Goal: Task Accomplishment & Management: Complete application form

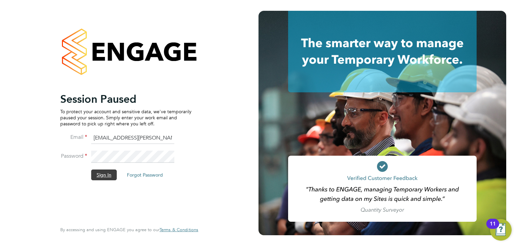
click at [100, 173] on button "Sign In" at bounding box center [104, 174] width 26 height 11
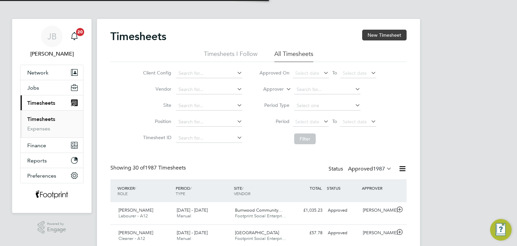
click at [369, 37] on button "New Timesheet" at bounding box center [384, 35] width 44 height 11
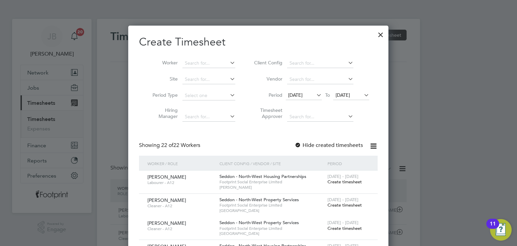
click at [346, 182] on span "Create timesheet" at bounding box center [344, 182] width 34 height 6
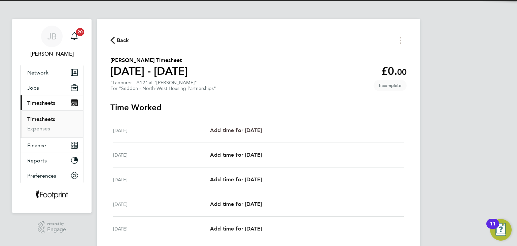
click at [262, 132] on span "Add time for Mon 25 Aug" at bounding box center [236, 130] width 52 height 6
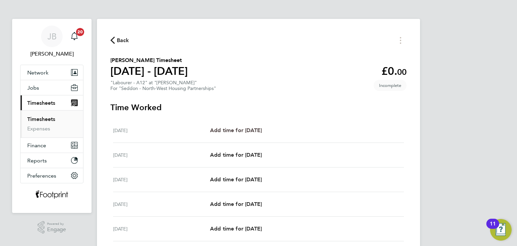
click at [262, 130] on span "Add time for Mon 25 Aug" at bounding box center [236, 130] width 52 height 6
select select "30"
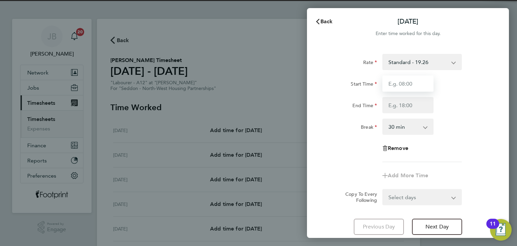
click at [416, 80] on input "Start Time" at bounding box center [407, 83] width 51 height 16
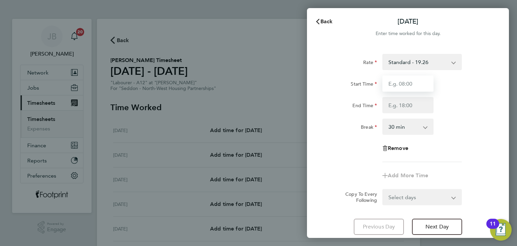
type input "07:30"
click at [410, 104] on input "End Time" at bounding box center [407, 105] width 51 height 16
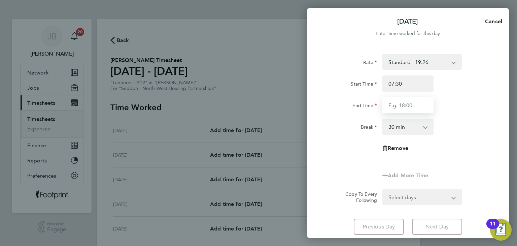
type input "16:30"
click at [428, 195] on form "Rate Standard - 19.26 Start Time 07:30 End Time 16:30 Break 0 min 15 min 30 min…" at bounding box center [408, 129] width 164 height 151
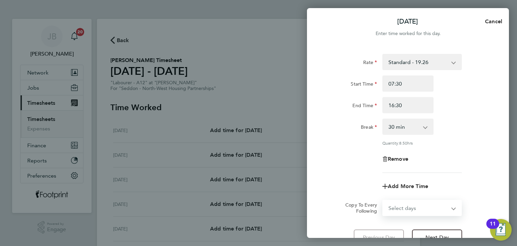
select select "WEEKDAY"
click at [383, 200] on select "Select days Day Weekday (Mon-Fri) Weekend (Sat-Sun) Tuesday Wednesday Thursday …" at bounding box center [418, 207] width 71 height 15
select select "[DATE]"
click at [358, 162] on div "Remove" at bounding box center [408, 159] width 170 height 16
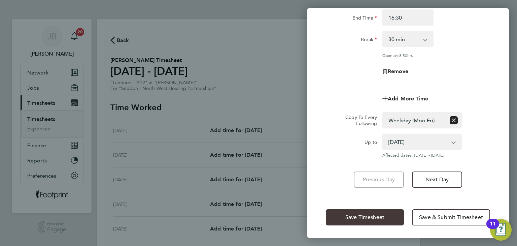
click at [352, 212] on button "Save Timesheet" at bounding box center [365, 217] width 78 height 16
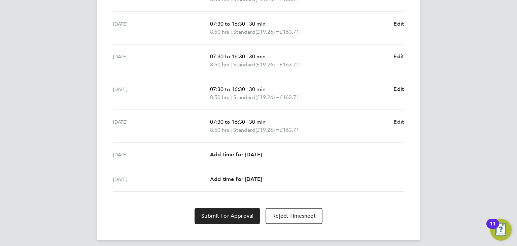
click at [397, 121] on span "Edit" at bounding box center [398, 121] width 10 height 6
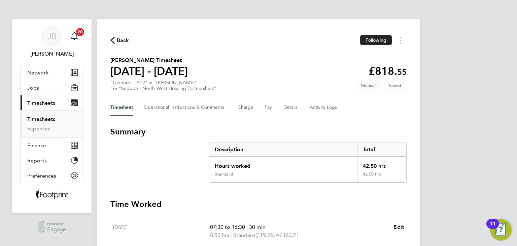
select select "30"
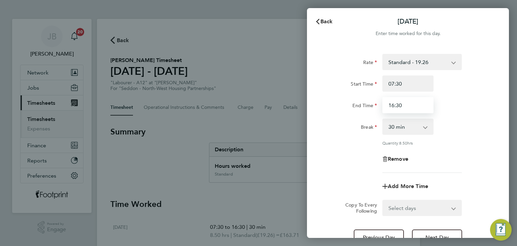
drag, startPoint x: 403, startPoint y: 105, endPoint x: 317, endPoint y: 112, distance: 86.5
click at [317, 112] on div "Rate Standard - 19.26 Start Time 07:30 End Time 16:30 Break 0 min 15 min 30 min…" at bounding box center [408, 150] width 202 height 208
type input "15:30"
click at [307, 117] on div "Back Fri 29 Aug Enter time worked for this day. Rate Standard - 19.26 Start Tim…" at bounding box center [258, 123] width 517 height 246
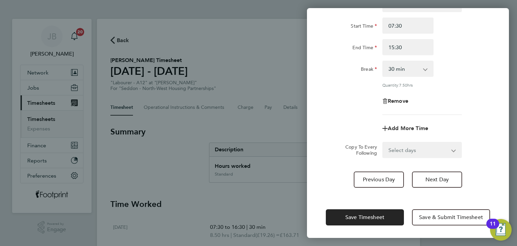
click at [358, 226] on div "Save Timesheet Save & Submit Timesheet" at bounding box center [408, 216] width 202 height 43
click at [353, 214] on span "Save Timesheet" at bounding box center [364, 217] width 39 height 7
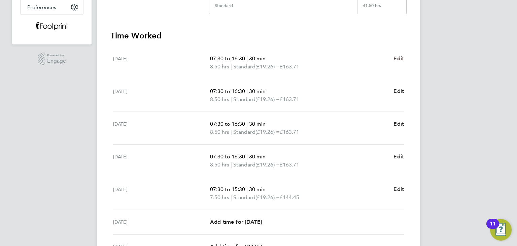
click at [398, 55] on span "Edit" at bounding box center [398, 58] width 10 height 6
select select "30"
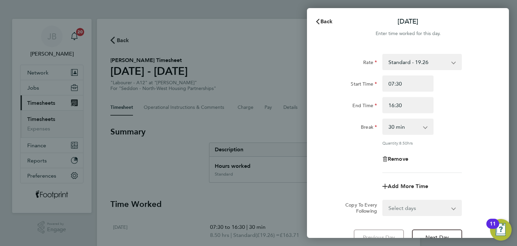
click at [389, 154] on div "Remove" at bounding box center [408, 159] width 57 height 16
click at [389, 157] on span "Remove" at bounding box center [398, 158] width 21 height 6
select select "null"
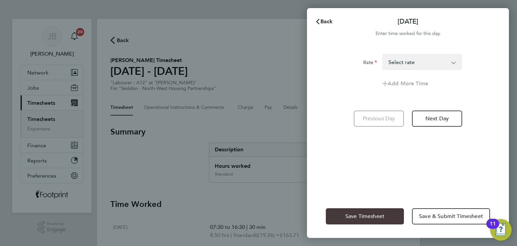
click at [374, 214] on span "Save Timesheet" at bounding box center [364, 216] width 39 height 7
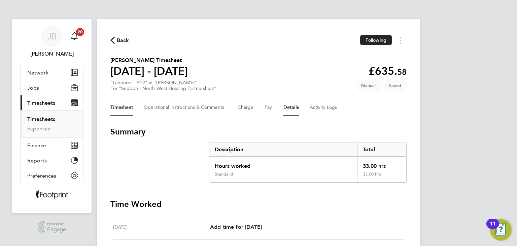
click at [294, 104] on button "Details" at bounding box center [290, 107] width 15 height 16
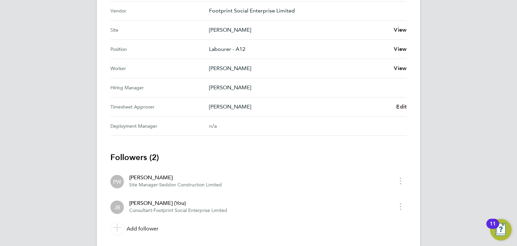
click at [398, 105] on span "Edit" at bounding box center [401, 106] width 10 height 6
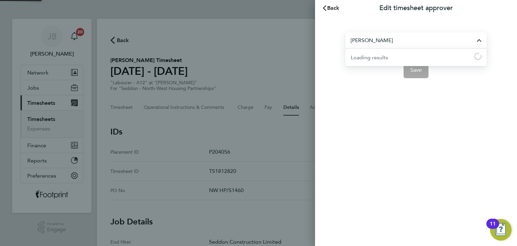
click at [408, 44] on input "Peter Walsh" at bounding box center [415, 40] width 141 height 16
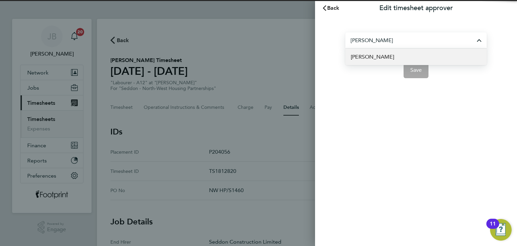
click at [374, 58] on span "[PERSON_NAME]" at bounding box center [372, 57] width 43 height 8
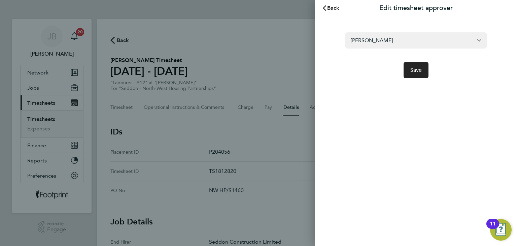
type input "[PERSON_NAME]"
click at [422, 72] on button "Save" at bounding box center [415, 70] width 25 height 16
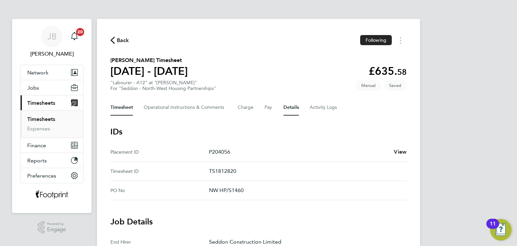
click at [112, 107] on button "Timesheet" at bounding box center [121, 107] width 23 height 16
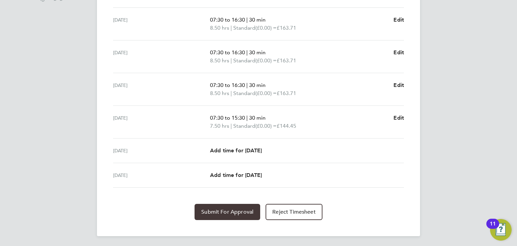
click at [234, 206] on button "Submit For Approval" at bounding box center [227, 212] width 66 height 16
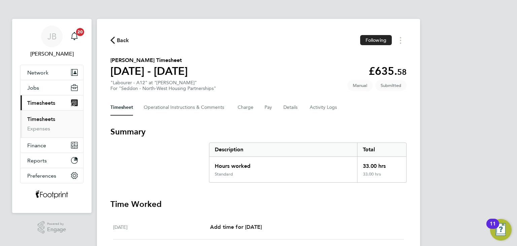
click at [46, 118] on link "Timesheets" at bounding box center [41, 119] width 28 height 6
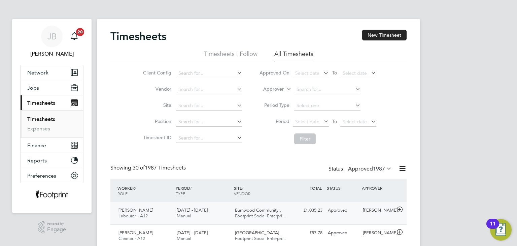
click at [352, 211] on div "Approved" at bounding box center [342, 210] width 35 height 11
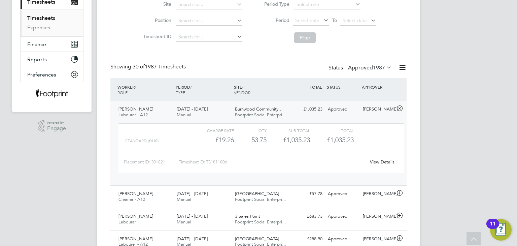
click at [380, 161] on link "View Details" at bounding box center [382, 162] width 25 height 6
click at [249, 103] on div "James Lancett Labourer - A12 25 - 31 Aug 2025 25 - 31 Aug 2025 Manual Burnwood …" at bounding box center [258, 143] width 296 height 84
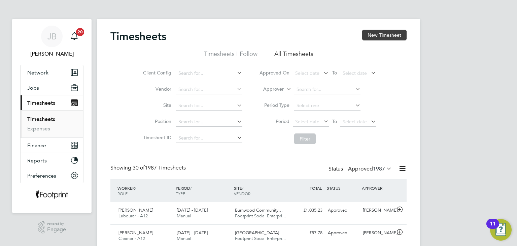
click at [392, 35] on button "New Timesheet" at bounding box center [384, 35] width 44 height 11
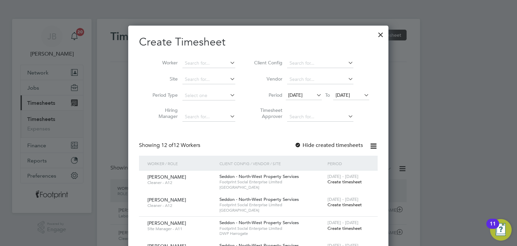
click at [378, 37] on div at bounding box center [380, 33] width 12 height 12
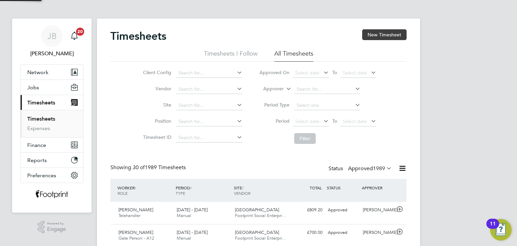
scroll to position [17, 59]
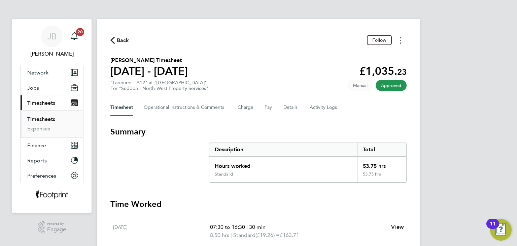
click at [401, 43] on circle "Timesheets Menu" at bounding box center [400, 42] width 1 height 1
click at [373, 54] on link "Download timesheet" at bounding box center [366, 54] width 81 height 13
click at [124, 43] on span "Back" at bounding box center [123, 40] width 12 height 8
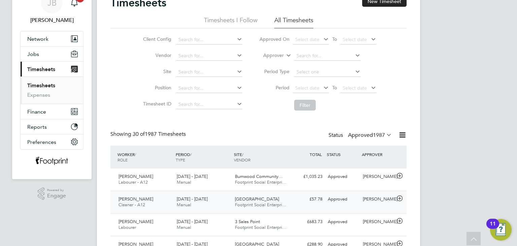
click at [240, 196] on span "SEN Watermill School" at bounding box center [257, 199] width 44 height 6
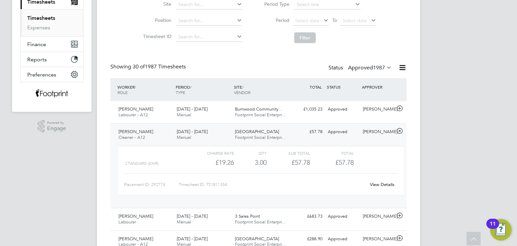
click at [378, 182] on link "View Details" at bounding box center [382, 184] width 25 height 6
click at [283, 137] on span "Footprint Social Enterpri…" at bounding box center [260, 137] width 51 height 6
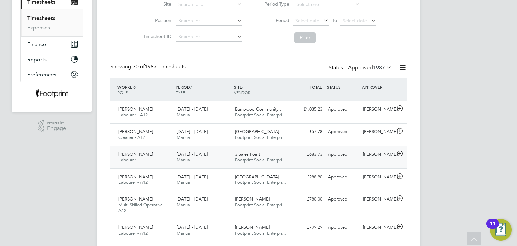
click at [257, 157] on span "Footprint Social Enterpri…" at bounding box center [260, 160] width 51 height 6
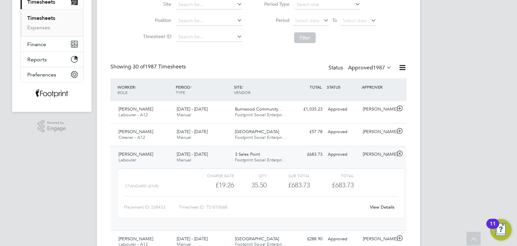
click at [381, 209] on link "View Details" at bounding box center [382, 207] width 25 height 6
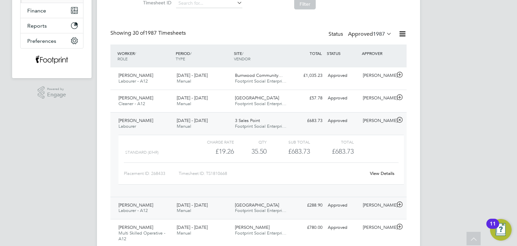
click at [197, 206] on span "[DATE] - [DATE]" at bounding box center [192, 205] width 31 height 6
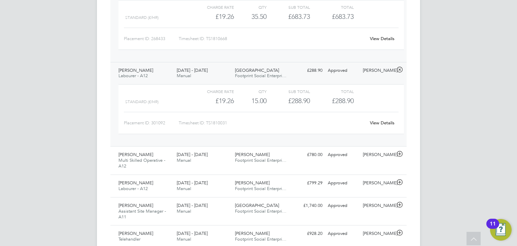
click at [378, 123] on link "View Details" at bounding box center [382, 123] width 25 height 6
click at [293, 60] on div "Michael Moglione Labourer 25 - 31 Aug 2025 25 - 31 Aug 2025 Manual 3 Sales Poin…" at bounding box center [258, 19] width 296 height 84
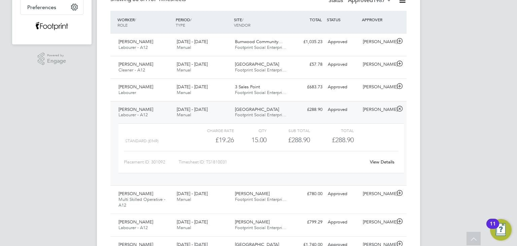
click at [287, 118] on div "Ladybridge High School Footprint Social Enterpri…" at bounding box center [261, 112] width 58 height 17
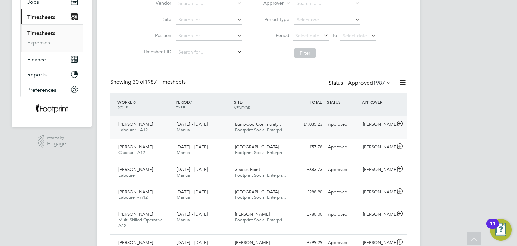
scroll to position [101, 0]
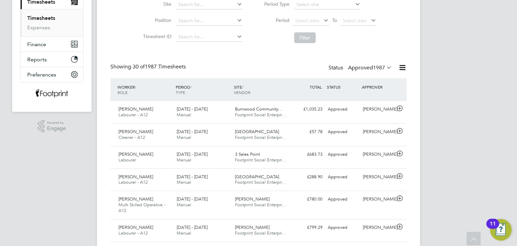
click at [353, 68] on label "Approved 1987" at bounding box center [370, 67] width 44 height 7
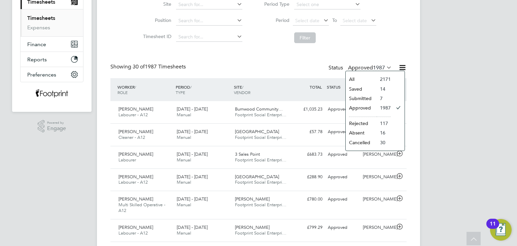
click at [365, 95] on li "Submitted" at bounding box center [361, 98] width 31 height 9
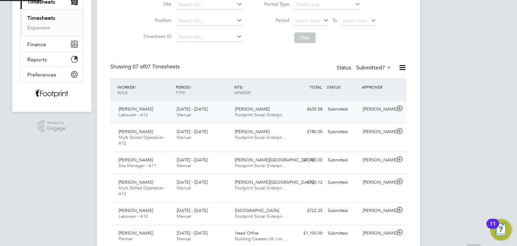
scroll to position [3, 3]
click at [229, 112] on div "25 - 31 Aug 2025 Manual" at bounding box center [203, 112] width 58 height 17
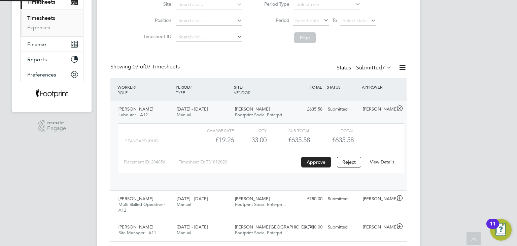
scroll to position [3, 3]
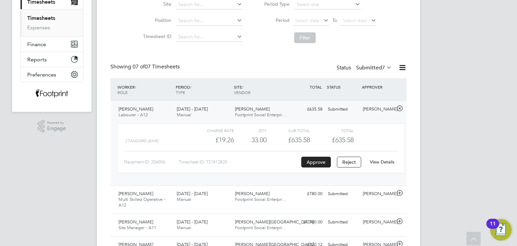
click at [383, 164] on link "View Details" at bounding box center [382, 162] width 25 height 6
click at [347, 109] on div "Submitted" at bounding box center [342, 109] width 35 height 11
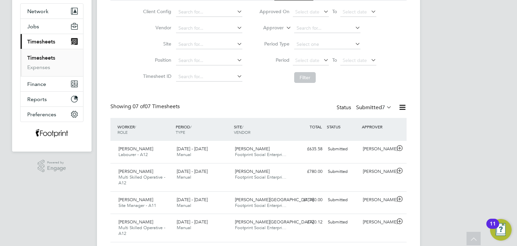
scroll to position [0, 0]
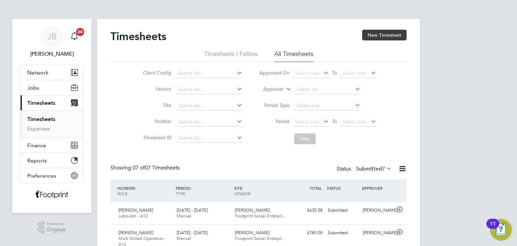
click at [387, 34] on button "New Timesheet" at bounding box center [384, 35] width 44 height 11
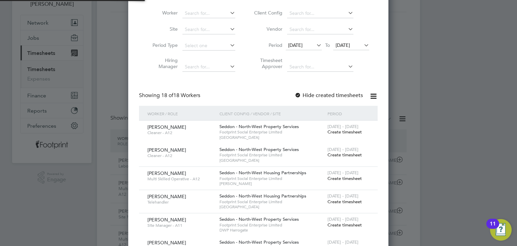
scroll to position [101, 0]
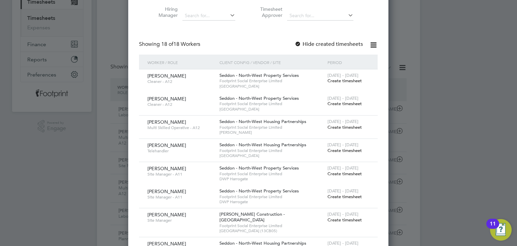
click at [335, 127] on span "Create timesheet" at bounding box center [344, 127] width 34 height 6
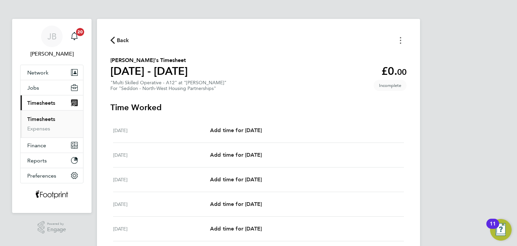
click at [401, 38] on icon "Timesheets Menu" at bounding box center [400, 40] width 1 height 7
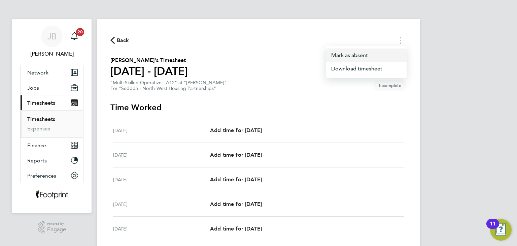
click at [369, 54] on button "Mark as absent" at bounding box center [366, 54] width 81 height 13
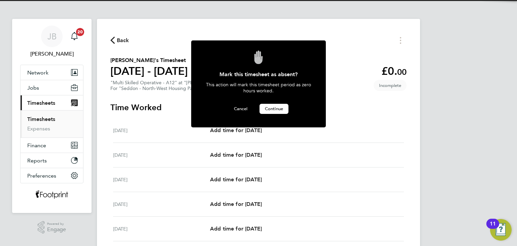
click at [276, 111] on button "Continue" at bounding box center [273, 109] width 29 height 10
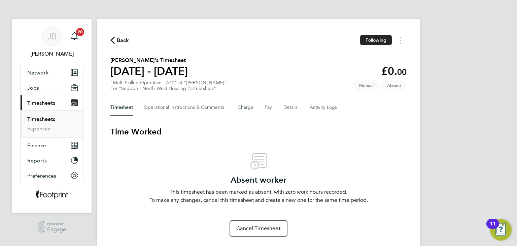
click at [48, 118] on link "Timesheets" at bounding box center [41, 119] width 28 height 6
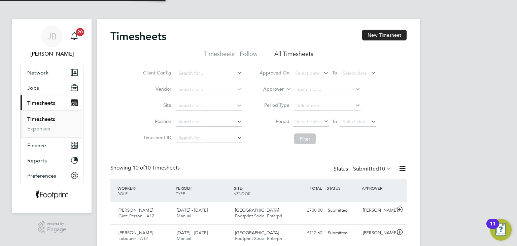
scroll to position [17, 59]
click at [389, 33] on button "New Timesheet" at bounding box center [384, 35] width 44 height 11
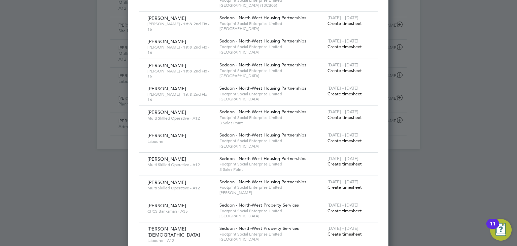
click at [342, 184] on span "Create timesheet" at bounding box center [344, 187] width 34 height 6
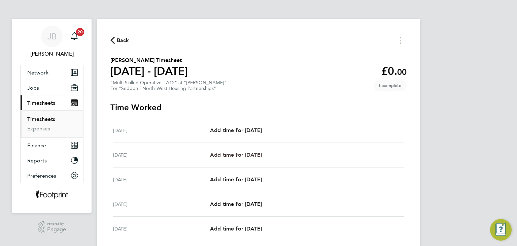
click at [262, 153] on span "Add time for [DATE]" at bounding box center [236, 154] width 52 height 6
select select "30"
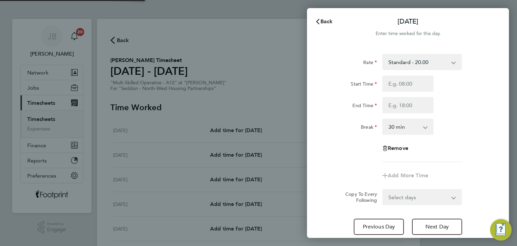
click at [406, 75] on div "Rate Standard - 20.00 Start Time End Time Break 0 min 15 min 30 min 45 min 60 m…" at bounding box center [408, 108] width 164 height 108
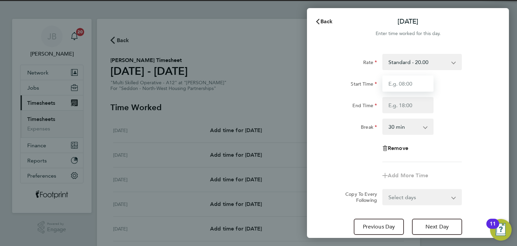
click at [405, 82] on input "Start Time" at bounding box center [407, 83] width 51 height 16
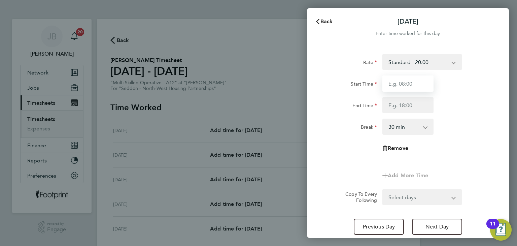
type input "07:30"
click at [406, 106] on input "End Time" at bounding box center [407, 105] width 51 height 16
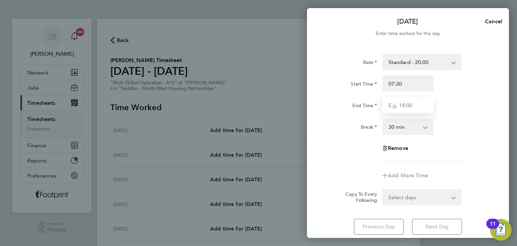
click at [406, 107] on input "End Time" at bounding box center [407, 105] width 51 height 16
type input "16:00"
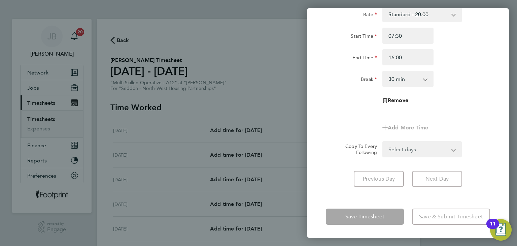
click at [409, 151] on div "Select days Day Weekday (Mon-Fri) Weekend (Sat-Sun) [DATE] [DATE] [DATE] [DATE]…" at bounding box center [421, 149] width 79 height 16
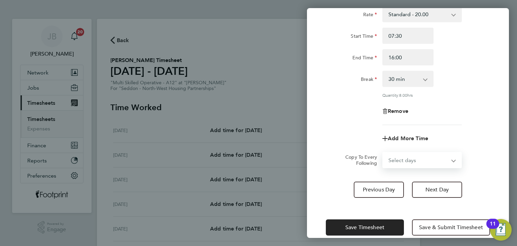
select select "WED"
click at [383, 152] on select "Select days Day Weekday (Mon-Fri) Weekend (Sat-Sun) [DATE] [DATE] [DATE] [DATE]…" at bounding box center [418, 159] width 71 height 15
select select "[DATE]"
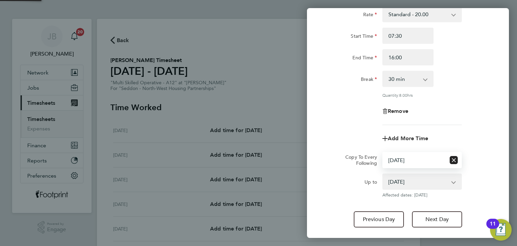
click at [352, 126] on app-timesheet-line-form-group "Rate Standard - 20.00 Start Time 07:30 End Time 16:00 Break 0 min 15 min 30 min…" at bounding box center [408, 76] width 164 height 140
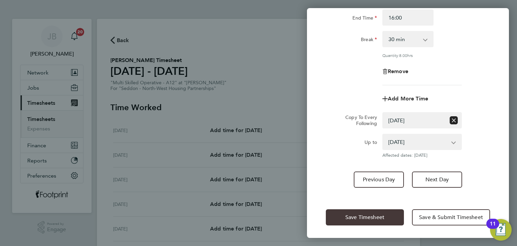
click at [375, 223] on button "Save Timesheet" at bounding box center [365, 217] width 78 height 16
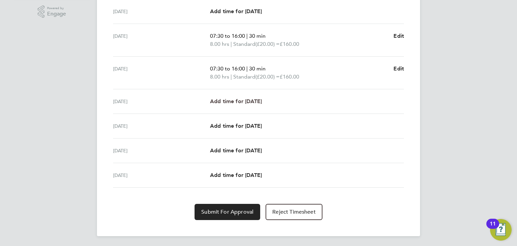
click at [253, 102] on span "Add time for [DATE]" at bounding box center [236, 101] width 52 height 6
select select "30"
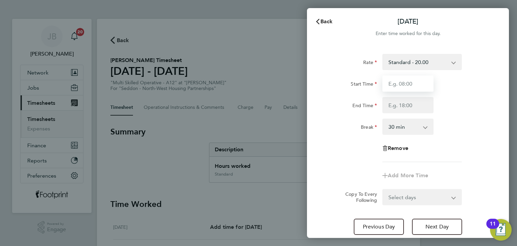
click at [389, 84] on input "Start Time" at bounding box center [407, 83] width 51 height 16
type input "07:30"
click at [394, 102] on input "End Time" at bounding box center [407, 105] width 51 height 16
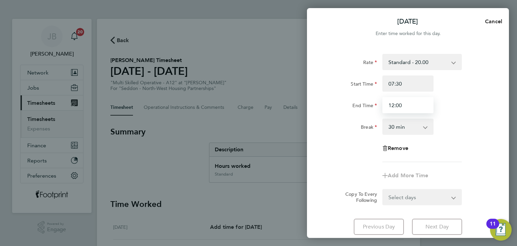
type input "12:00"
drag, startPoint x: 399, startPoint y: 124, endPoint x: 396, endPoint y: 128, distance: 4.5
click at [399, 124] on select "0 min 15 min 30 min 45 min 60 min 75 min 90 min" at bounding box center [404, 126] width 42 height 15
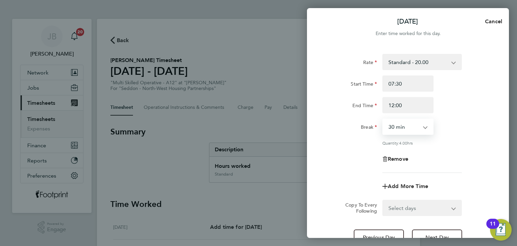
select select "0"
click at [383, 119] on select "0 min 15 min 30 min 45 min 60 min 75 min 90 min" at bounding box center [404, 126] width 42 height 15
click at [336, 142] on div "Quantity: 4.50 hrs" at bounding box center [408, 142] width 170 height 5
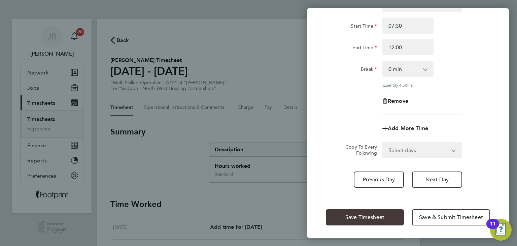
click at [366, 214] on span "Save Timesheet" at bounding box center [364, 217] width 39 height 7
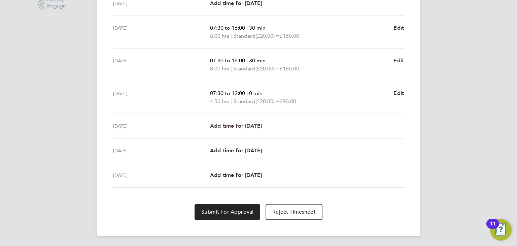
click at [237, 127] on span "Add time for [DATE]" at bounding box center [236, 125] width 52 height 6
select select "30"
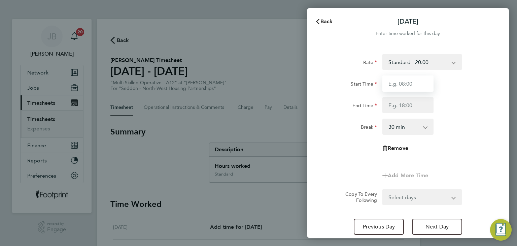
click at [400, 84] on input "Start Time" at bounding box center [407, 83] width 51 height 16
type input "07:30"
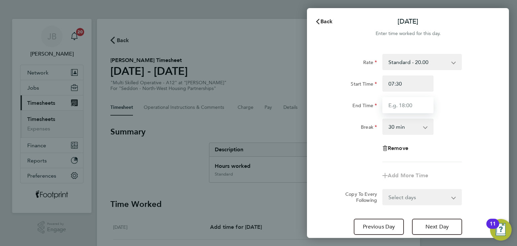
click at [406, 107] on input "End Time" at bounding box center [407, 105] width 51 height 16
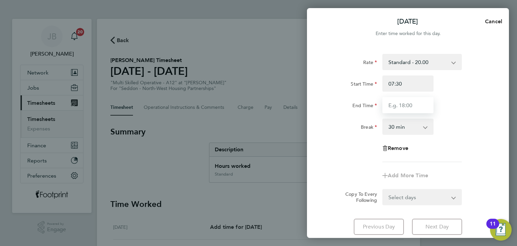
type input "15:00"
click at [472, 152] on div "Remove" at bounding box center [408, 148] width 170 height 16
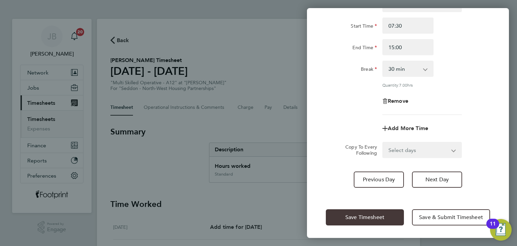
drag, startPoint x: 368, startPoint y: 212, endPoint x: 354, endPoint y: 206, distance: 14.8
click at [367, 212] on button "Save Timesheet" at bounding box center [365, 217] width 78 height 16
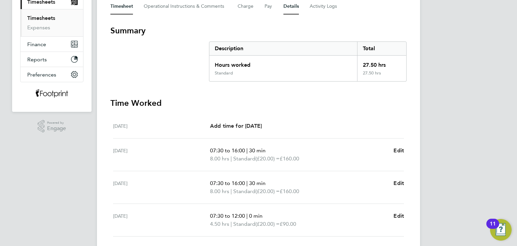
click at [291, 8] on button "Details" at bounding box center [290, 6] width 15 height 16
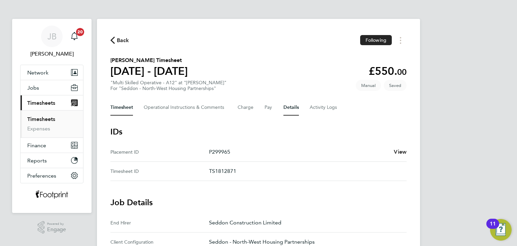
click at [121, 111] on button "Timesheet" at bounding box center [121, 107] width 23 height 16
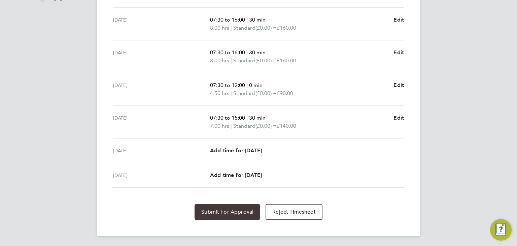
click at [214, 213] on span "Submit For Approval" at bounding box center [227, 211] width 52 height 7
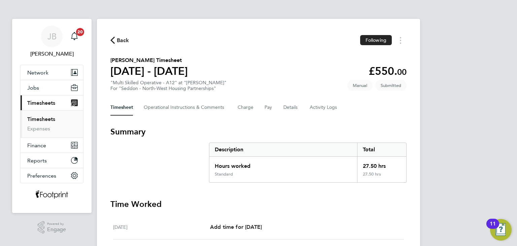
click at [117, 37] on span "Back" at bounding box center [123, 40] width 12 height 8
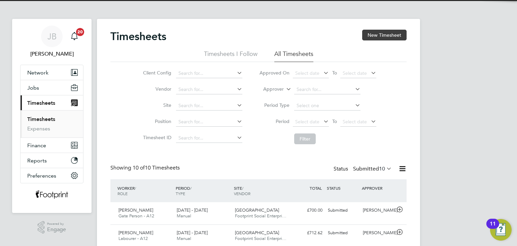
click at [373, 33] on button "New Timesheet" at bounding box center [384, 35] width 44 height 11
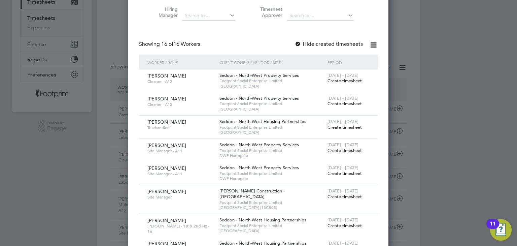
click at [330, 126] on span "Create timesheet" at bounding box center [344, 127] width 34 height 6
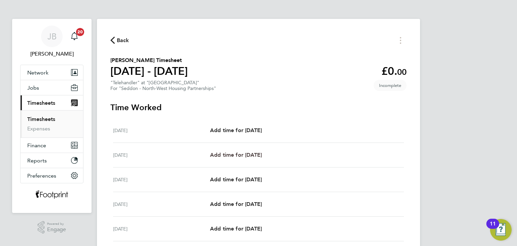
click at [250, 155] on span "Add time for [DATE]" at bounding box center [236, 154] width 52 height 6
select select "30"
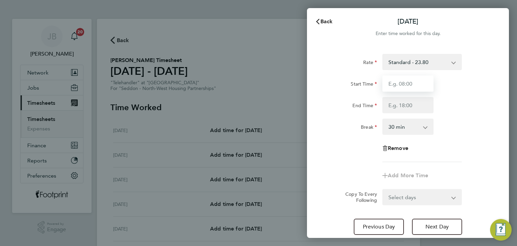
click at [395, 79] on input "Start Time" at bounding box center [407, 83] width 51 height 16
type input "07:30"
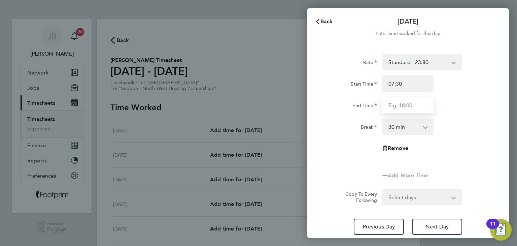
click at [409, 105] on input "End Time" at bounding box center [407, 105] width 51 height 16
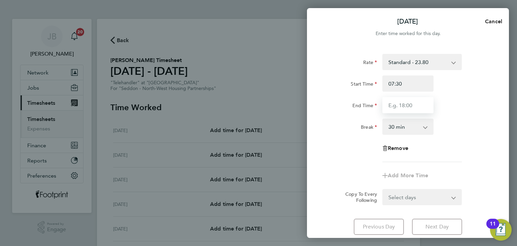
type input "16:30"
click at [421, 199] on div "Select days Day Weekday (Mon-Fri) Weekend (Sat-Sun) [DATE] [DATE] [DATE] [DATE]…" at bounding box center [421, 197] width 79 height 16
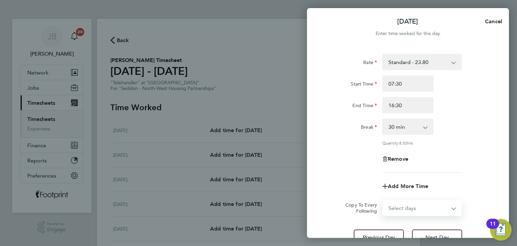
select select "WEEKDAY"
click at [383, 200] on select "Select days Day Weekday (Mon-Fri) Weekend (Sat-Sun) [DATE] [DATE] [DATE] [DATE]…" at bounding box center [418, 207] width 71 height 15
select select "[DATE]"
click at [347, 158] on div "Remove" at bounding box center [408, 159] width 170 height 16
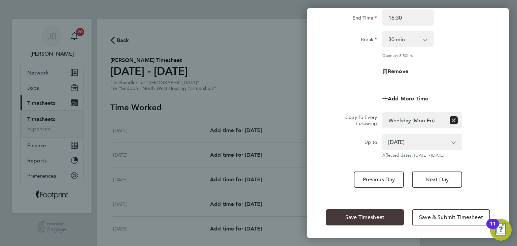
click at [351, 221] on button "Save Timesheet" at bounding box center [365, 217] width 78 height 16
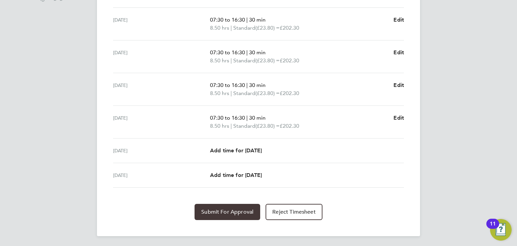
drag, startPoint x: 222, startPoint y: 213, endPoint x: 209, endPoint y: 211, distance: 13.0
click at [222, 213] on span "Submit For Approval" at bounding box center [227, 211] width 52 height 7
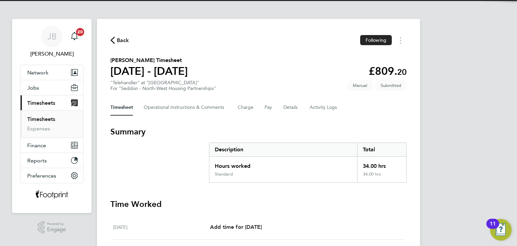
click at [51, 121] on link "Timesheets" at bounding box center [41, 119] width 28 height 6
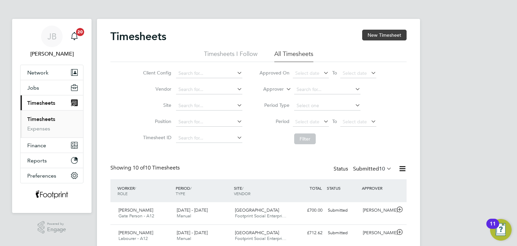
click at [375, 34] on button "New Timesheet" at bounding box center [384, 35] width 44 height 11
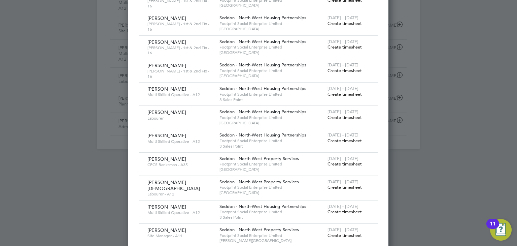
click at [342, 161] on span "Create timesheet" at bounding box center [344, 164] width 34 height 6
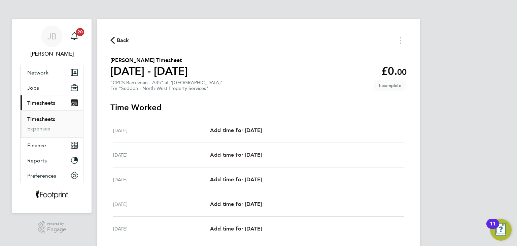
click at [251, 155] on span "Add time for [DATE]" at bounding box center [236, 154] width 52 height 6
select select "30"
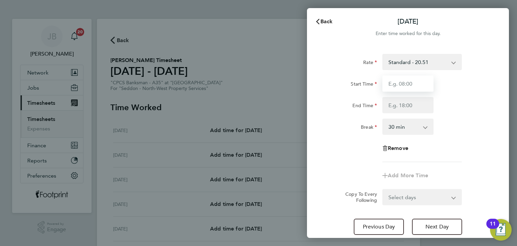
click at [413, 85] on input "Start Time" at bounding box center [407, 83] width 51 height 16
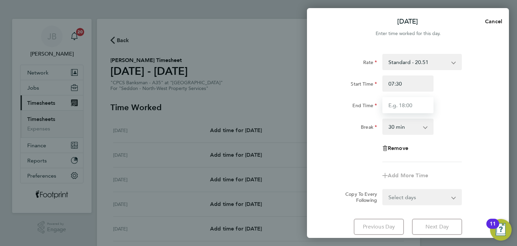
click at [407, 106] on input "End Time" at bounding box center [407, 105] width 51 height 16
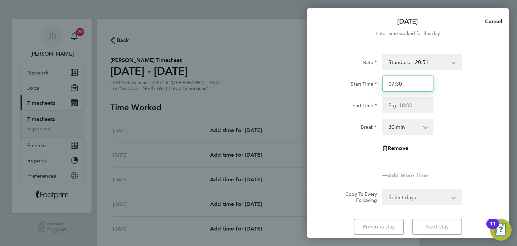
drag, startPoint x: 404, startPoint y: 83, endPoint x: 354, endPoint y: 88, distance: 51.1
click at [354, 88] on div "Start Time 07:30" at bounding box center [408, 83] width 170 height 16
type input "07:00"
click at [354, 88] on label "Start Time" at bounding box center [364, 85] width 26 height 8
click at [382, 88] on input "Start Time" at bounding box center [407, 83] width 51 height 16
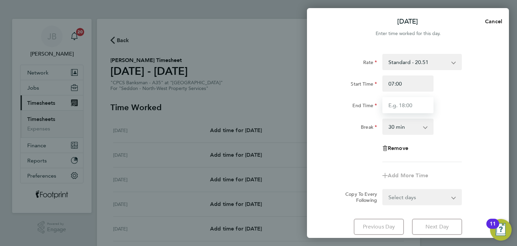
drag, startPoint x: 413, startPoint y: 99, endPoint x: 413, endPoint y: 103, distance: 4.1
click at [413, 100] on input "End Time" at bounding box center [407, 105] width 51 height 16
type input "16:00"
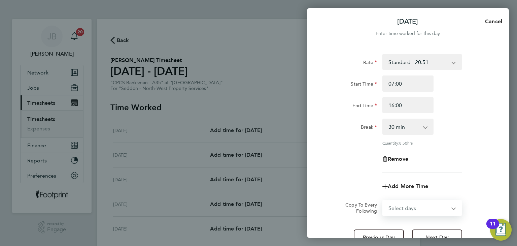
click at [420, 198] on form "Rate Standard - 20.51 Start Time 07:00 End Time 16:00 Break 0 min 15 min 30 min…" at bounding box center [408, 135] width 164 height 162
select select "WEEKDAY"
click at [383, 200] on select "Select days Day Weekday (Mon-Fri) Weekend (Sat-Sun) [DATE] [DATE] [DATE] [DATE]…" at bounding box center [418, 207] width 71 height 15
select select "[DATE]"
click at [362, 155] on div "Remove" at bounding box center [408, 159] width 170 height 16
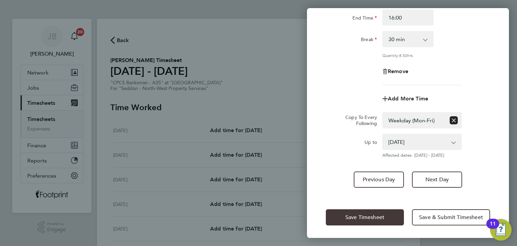
click at [355, 210] on button "Save Timesheet" at bounding box center [365, 217] width 78 height 16
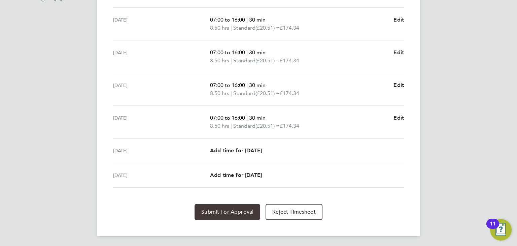
click at [221, 206] on button "Submit For Approval" at bounding box center [227, 212] width 66 height 16
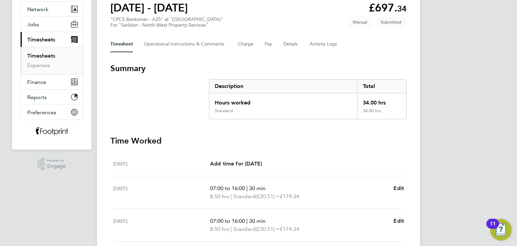
click at [51, 54] on link "Timesheets" at bounding box center [41, 55] width 28 height 6
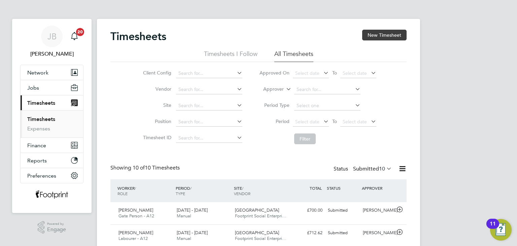
click at [379, 33] on button "New Timesheet" at bounding box center [384, 35] width 44 height 11
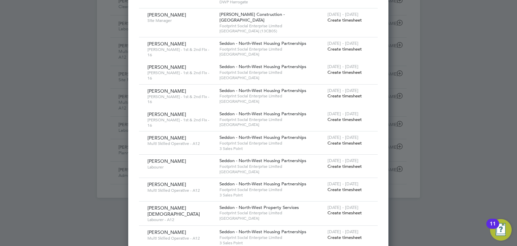
scroll to position [269, 0]
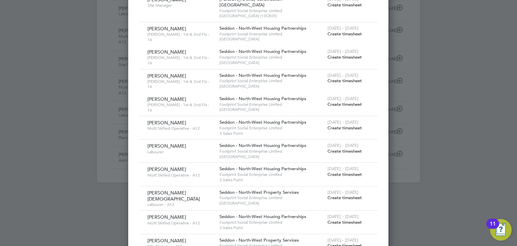
click at [353, 148] on span "Create timesheet" at bounding box center [344, 151] width 34 height 6
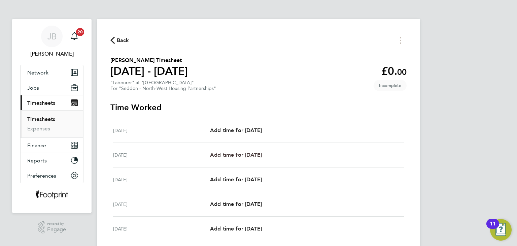
click at [261, 151] on span "Add time for [DATE]" at bounding box center [236, 154] width 52 height 6
select select "30"
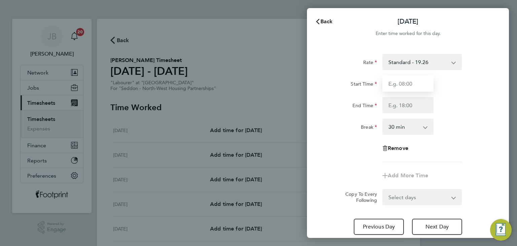
click at [410, 89] on input "Start Time" at bounding box center [407, 83] width 51 height 16
type input "07:30"
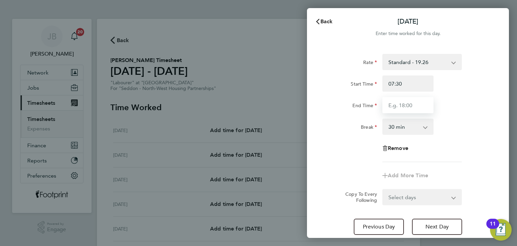
click at [402, 107] on input "End Time" at bounding box center [407, 105] width 51 height 16
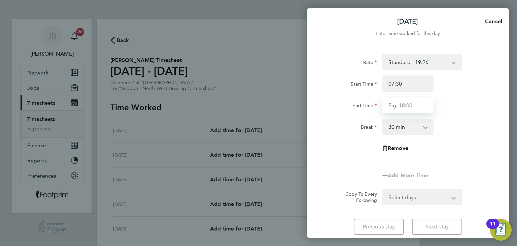
type input "16:00"
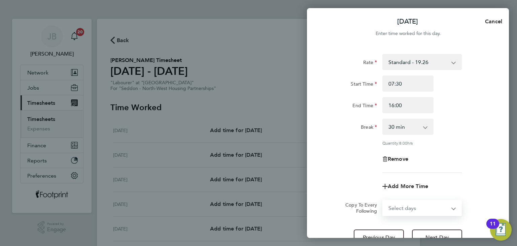
click at [407, 192] on form "Rate Standard - 19.26 Start Time 07:30 End Time 16:00 Break 0 min 15 min 30 min…" at bounding box center [408, 135] width 164 height 162
select select "WEEKEND"
click at [383, 200] on select "Select days Day Weekday (Mon-Fri) Weekend (Sat-Sun) [DATE] [DATE] [DATE] [DATE]…" at bounding box center [418, 207] width 71 height 15
select select "[DATE]"
click at [451, 209] on icon "Reset selection" at bounding box center [454, 208] width 8 height 8
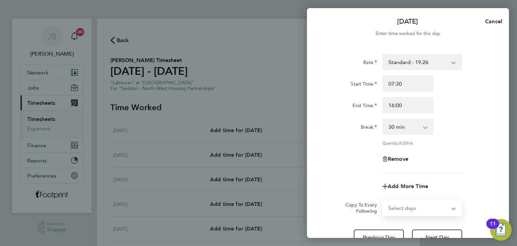
click at [419, 206] on select "Select days Day Weekday (Mon-Fri) Weekend (Sat-Sun) [DATE] [DATE] [DATE] [DATE]…" at bounding box center [414, 207] width 63 height 15
drag, startPoint x: 419, startPoint y: 208, endPoint x: 419, endPoint y: 205, distance: 3.4
click at [419, 208] on select "Select days Day Weekday (Mon-Fri) Weekend (Sat-Sun) [DATE] [DATE] [DATE] [DATE]…" at bounding box center [418, 207] width 71 height 15
select select "WEEKDAY"
click at [383, 200] on select "Select days Day Weekday (Mon-Fri) Weekend (Sat-Sun) [DATE] [DATE] [DATE] [DATE]…" at bounding box center [418, 207] width 71 height 15
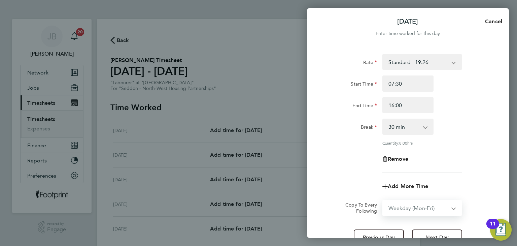
select select "[DATE]"
click at [371, 150] on div "Rate Standard - 19.26 Start Time 07:30 End Time 16:00 Break 0 min 15 min 30 min…" at bounding box center [408, 113] width 164 height 119
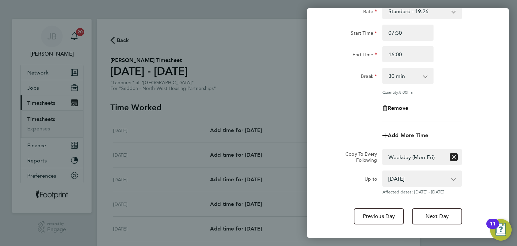
scroll to position [87, 0]
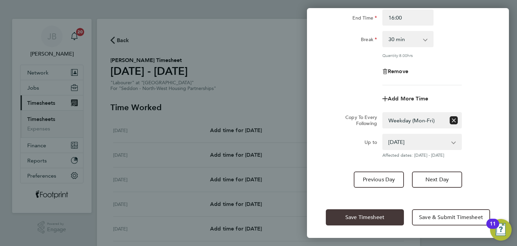
click at [386, 213] on button "Save Timesheet" at bounding box center [365, 217] width 78 height 16
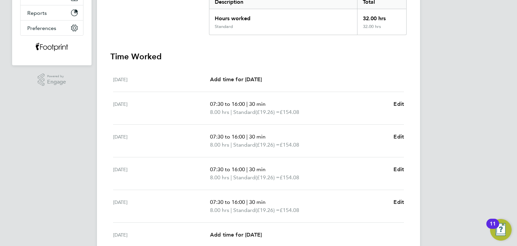
scroll to position [231, 0]
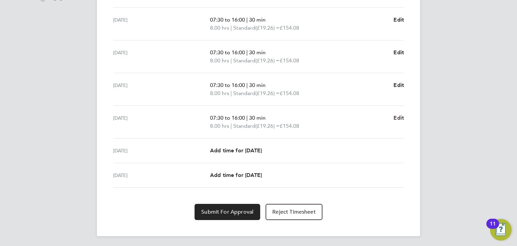
click at [400, 117] on span "Edit" at bounding box center [398, 117] width 10 height 6
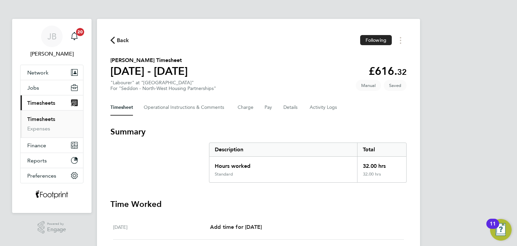
select select "30"
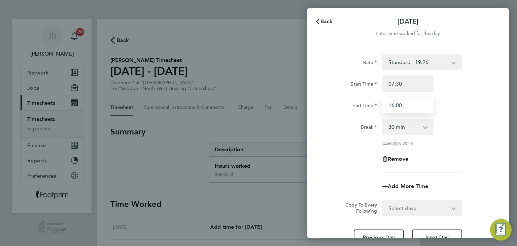
drag, startPoint x: 408, startPoint y: 110, endPoint x: 353, endPoint y: 113, distance: 55.3
click at [353, 113] on div "Rate Standard - 19.26 Start Time 07:30 End Time 16:00 Break 0 min 15 min 30 min…" at bounding box center [408, 113] width 164 height 119
type input "15:00"
click at [352, 112] on div "End Time" at bounding box center [351, 105] width 57 height 16
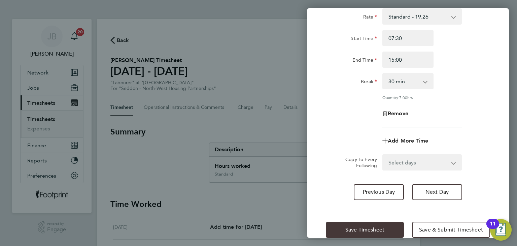
scroll to position [58, 0]
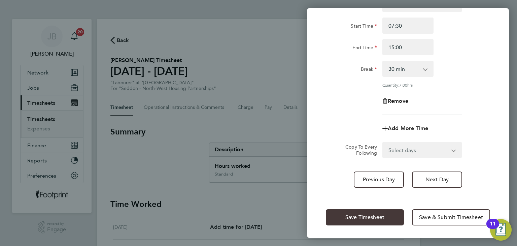
click at [363, 217] on span "Save Timesheet" at bounding box center [364, 217] width 39 height 7
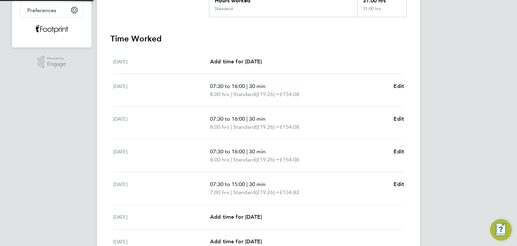
scroll to position [231, 0]
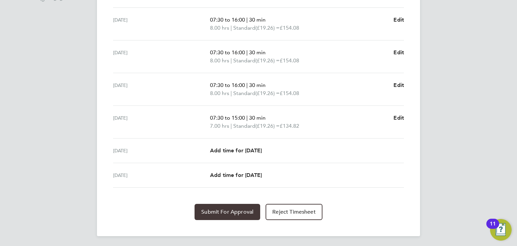
click at [231, 216] on button "Submit For Approval" at bounding box center [227, 212] width 66 height 16
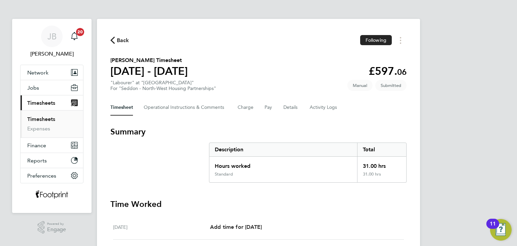
drag, startPoint x: 41, startPoint y: 116, endPoint x: 58, endPoint y: 115, distance: 16.8
click at [41, 116] on link "Timesheets" at bounding box center [41, 119] width 28 height 6
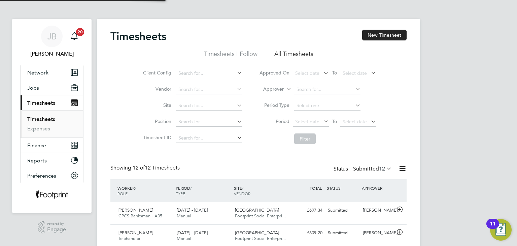
scroll to position [23, 59]
click at [373, 42] on div "Timesheets New Timesheet" at bounding box center [258, 40] width 296 height 20
click at [375, 37] on button "New Timesheet" at bounding box center [384, 35] width 44 height 11
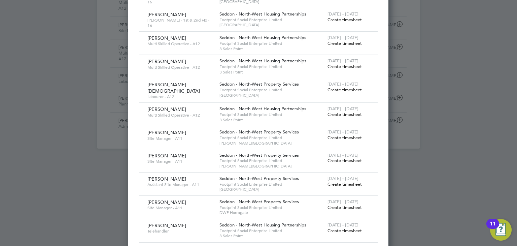
click at [339, 227] on span "Create timesheet" at bounding box center [344, 230] width 34 height 6
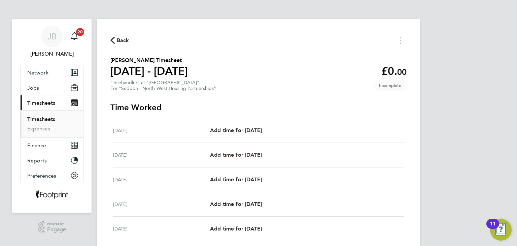
click at [257, 156] on span "Add time for [DATE]" at bounding box center [236, 154] width 52 height 6
select select "30"
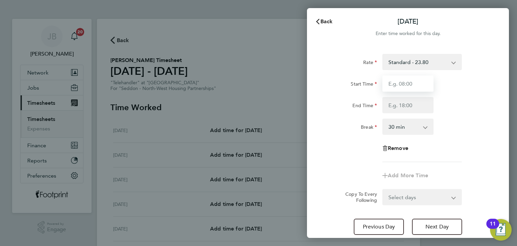
click at [401, 84] on input "Start Time" at bounding box center [407, 83] width 51 height 16
click at [400, 84] on input "Start Time" at bounding box center [407, 83] width 51 height 16
type input "07:30"
click at [407, 101] on input "End Time" at bounding box center [407, 105] width 51 height 16
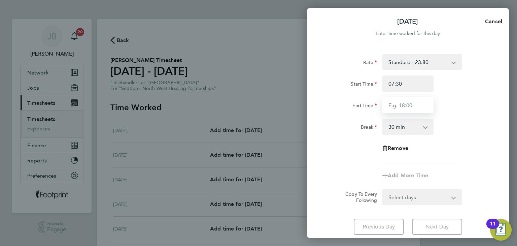
type input "16:30"
click at [425, 196] on form "Rate Standard - 23.80 Start Time 07:30 End Time 16:30 Break 0 min 15 min 30 min…" at bounding box center [408, 129] width 164 height 151
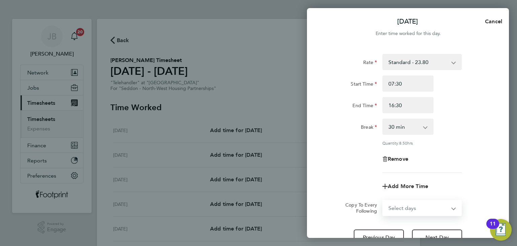
select select "WEEKDAY"
click at [383, 200] on select "Select days Day Weekday (Mon-Fri) Weekend (Sat-Sun) [DATE] [DATE] [DATE] [DATE]…" at bounding box center [418, 207] width 71 height 15
select select "[DATE]"
click at [466, 135] on div "Rate Standard - 23.80 Start Time 07:30 End Time 16:30 Break 0 min 15 min 30 min…" at bounding box center [408, 113] width 164 height 119
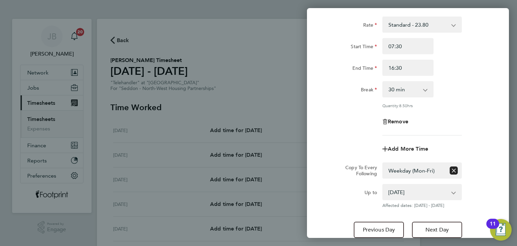
scroll to position [87, 0]
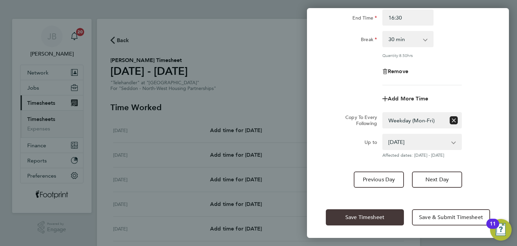
click at [401, 218] on button "Save Timesheet" at bounding box center [365, 217] width 78 height 16
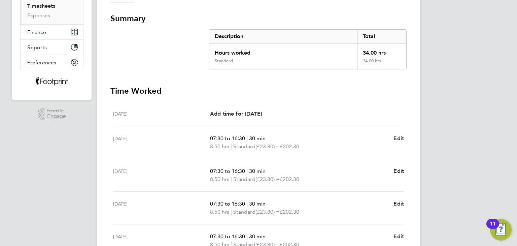
scroll to position [231, 0]
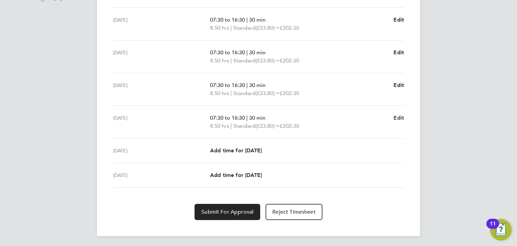
click at [396, 116] on span "Edit" at bounding box center [398, 117] width 10 height 6
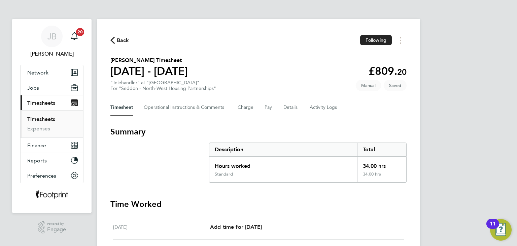
select select "30"
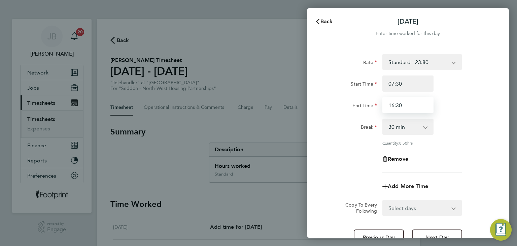
drag, startPoint x: 405, startPoint y: 109, endPoint x: 356, endPoint y: 106, distance: 49.5
click at [356, 106] on div "End Time 16:30" at bounding box center [408, 105] width 170 height 16
type input "15:30"
click at [361, 150] on div "Rate Standard - 23.80 Start Time 07:30 End Time 15:30 Break 0 min 15 min 30 min…" at bounding box center [408, 113] width 164 height 119
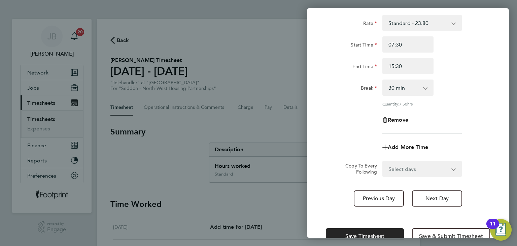
scroll to position [58, 0]
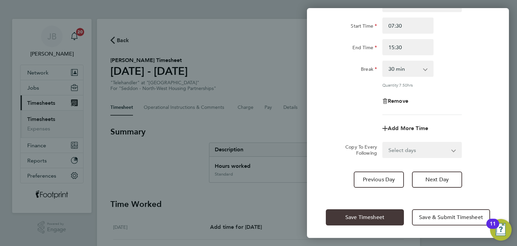
drag, startPoint x: 358, startPoint y: 209, endPoint x: 359, endPoint y: 213, distance: 3.9
click at [358, 213] on button "Save Timesheet" at bounding box center [365, 217] width 78 height 16
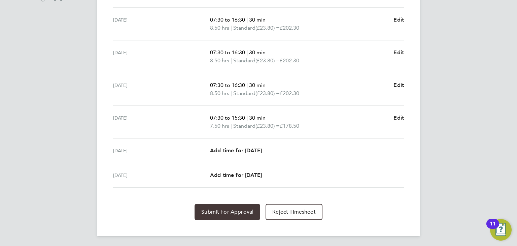
click at [231, 213] on span "Submit For Approval" at bounding box center [227, 211] width 52 height 7
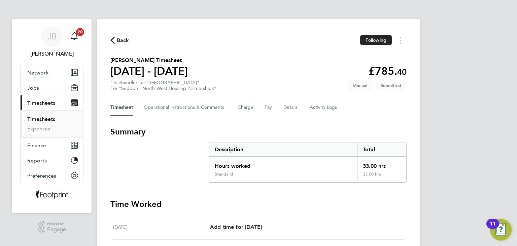
click at [50, 119] on link "Timesheets" at bounding box center [41, 119] width 28 height 6
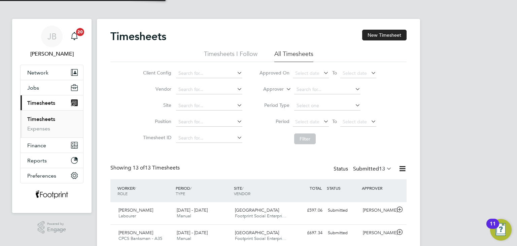
scroll to position [17, 59]
click at [377, 35] on button "New Timesheet" at bounding box center [384, 35] width 44 height 11
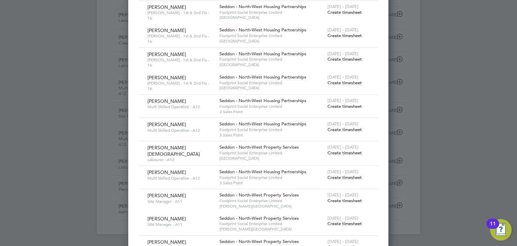
scroll to position [303, 0]
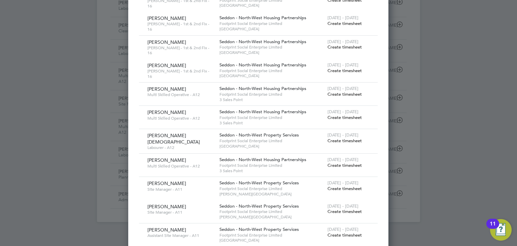
click at [339, 138] on span "Create timesheet" at bounding box center [344, 141] width 34 height 6
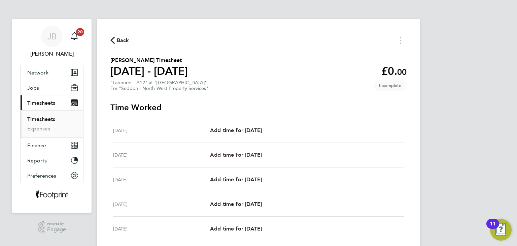
click at [260, 154] on span "Add time for [DATE]" at bounding box center [236, 154] width 52 height 6
select select "30"
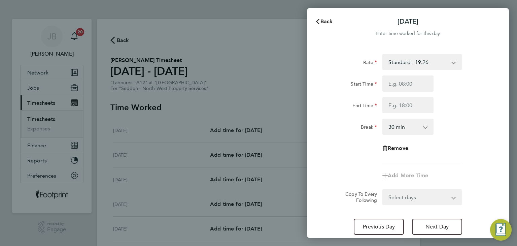
drag, startPoint x: 113, startPoint y: 38, endPoint x: 395, endPoint y: 43, distance: 281.7
click at [113, 39] on div "Back Tue 26 Aug Enter time worked for this day. Rate Standard - 19.26 Start Tim…" at bounding box center [258, 123] width 517 height 246
click at [327, 21] on span "Back" at bounding box center [326, 21] width 12 height 6
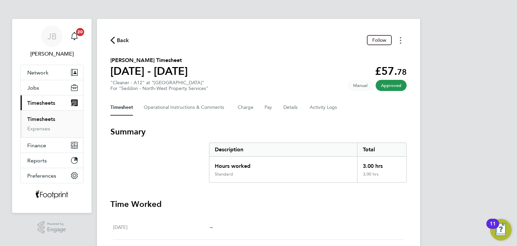
click at [402, 41] on button "Timesheets Menu" at bounding box center [400, 40] width 12 height 10
click at [383, 54] on link "Download timesheet" at bounding box center [366, 54] width 81 height 13
click at [397, 38] on button "Timesheets Menu" at bounding box center [400, 40] width 12 height 10
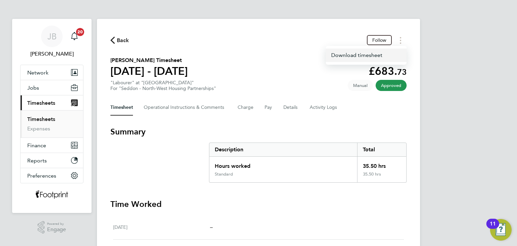
click at [345, 52] on link "Download timesheet" at bounding box center [366, 54] width 81 height 13
click at [399, 37] on button "Timesheets Menu" at bounding box center [400, 40] width 12 height 10
click at [352, 47] on div "Download timesheet" at bounding box center [366, 55] width 81 height 19
click at [352, 55] on link "Download timesheet" at bounding box center [366, 54] width 81 height 13
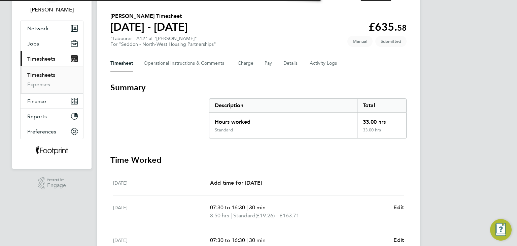
scroll to position [135, 0]
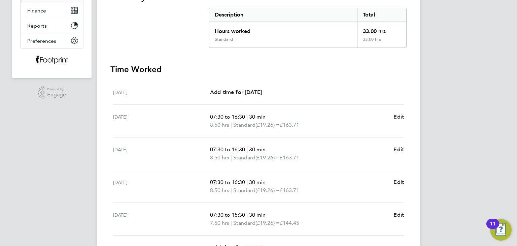
click at [404, 115] on ul "[DATE] Add time for [DATE] Add time for [DATE] [DATE] 07:30 to 16:30 | 30 min 8…" at bounding box center [258, 182] width 296 height 204
click at [401, 117] on span "Edit" at bounding box center [398, 116] width 10 height 6
select select "30"
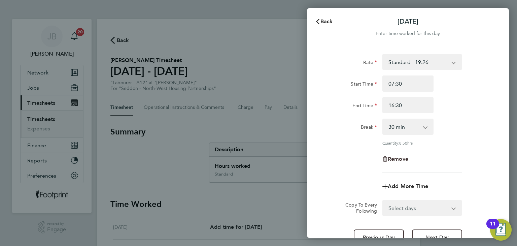
click at [394, 161] on span "Remove" at bounding box center [398, 158] width 21 height 6
select select "null"
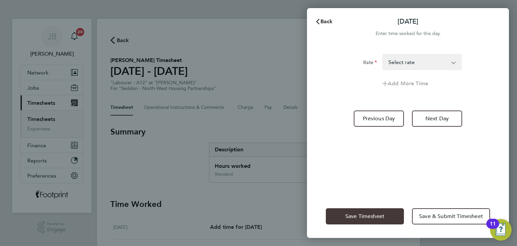
click at [369, 217] on span "Save Timesheet" at bounding box center [364, 216] width 39 height 7
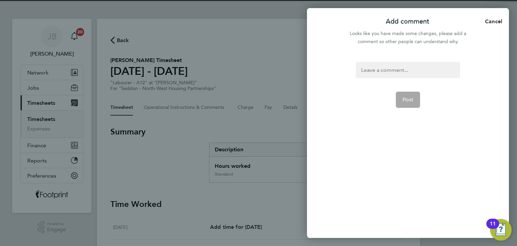
click at [383, 73] on div at bounding box center [408, 70] width 104 height 16
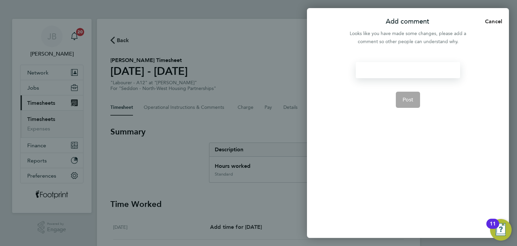
click at [383, 73] on div at bounding box center [408, 70] width 104 height 16
click at [402, 93] on button "Post" at bounding box center [408, 100] width 25 height 16
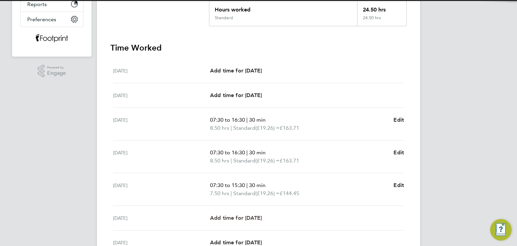
scroll to position [223, 0]
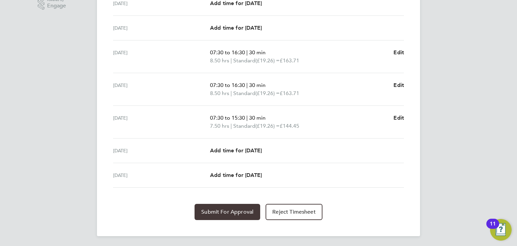
click at [231, 208] on span "Submit For Approval" at bounding box center [227, 211] width 52 height 7
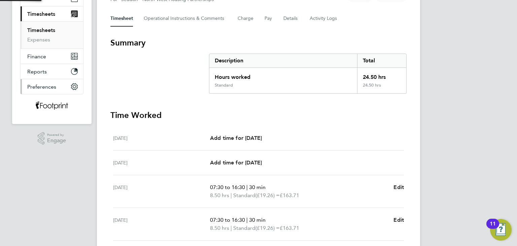
scroll to position [22, 0]
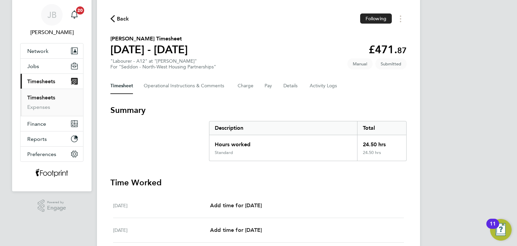
click at [38, 97] on link "Timesheets" at bounding box center [41, 97] width 28 height 6
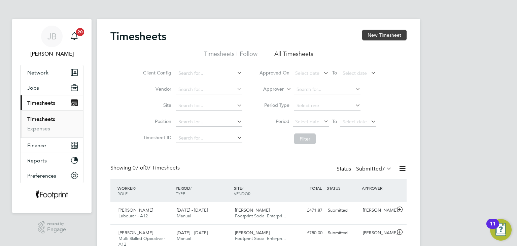
click at [378, 35] on button "New Timesheet" at bounding box center [384, 35] width 44 height 11
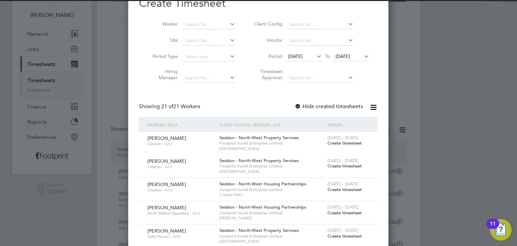
scroll to position [67, 0]
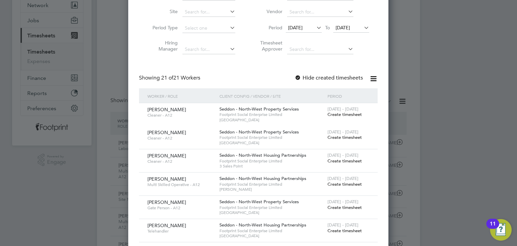
click at [346, 161] on span "Create timesheet" at bounding box center [344, 161] width 34 height 6
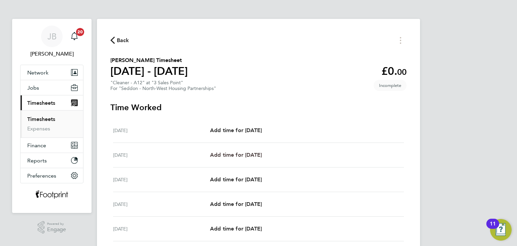
click at [255, 155] on span "Add time for [DATE]" at bounding box center [236, 154] width 52 height 6
select select "30"
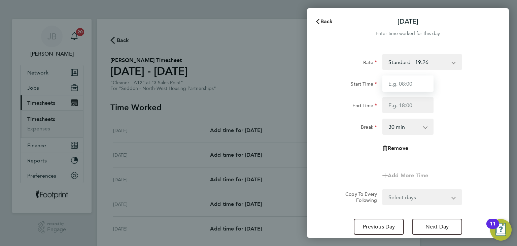
click at [397, 88] on input "Start Time" at bounding box center [407, 83] width 51 height 16
type input "08:30"
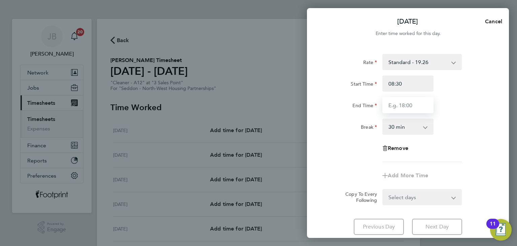
click at [403, 104] on input "End Time" at bounding box center [407, 105] width 51 height 16
type input "12:30"
click at [406, 128] on select "0 min 15 min 30 min 45 min 60 min 75 min 90 min" at bounding box center [404, 126] width 42 height 15
click at [402, 128] on select "0 min 15 min 30 min 45 min 60 min 75 min 90 min" at bounding box center [404, 126] width 42 height 15
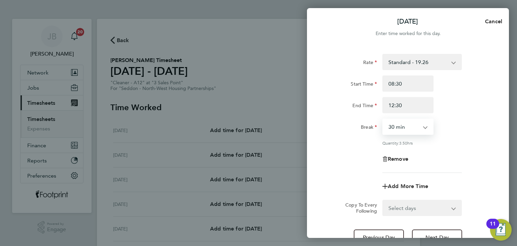
click at [402, 128] on select "0 min 15 min 30 min 45 min 60 min 75 min 90 min" at bounding box center [404, 126] width 42 height 15
select select "0"
click at [383, 119] on select "0 min 15 min 30 min 45 min 60 min 75 min 90 min" at bounding box center [404, 126] width 42 height 15
drag, startPoint x: 407, startPoint y: 206, endPoint x: 408, endPoint y: 202, distance: 4.1
click at [407, 206] on select "Select days Day Weekday (Mon-Fri) Weekend (Sat-Sun) [DATE] [DATE] [DATE] [DATE]…" at bounding box center [418, 207] width 71 height 15
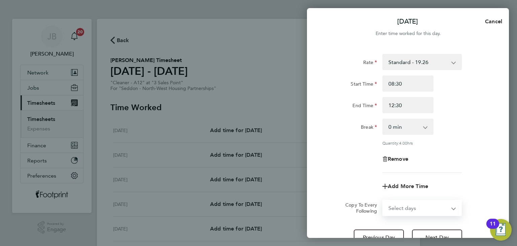
select select "WEEKDAY"
click at [383, 200] on select "Select days Day Weekday (Mon-Fri) Weekend (Sat-Sun) [DATE] [DATE] [DATE] [DATE]…" at bounding box center [418, 207] width 71 height 15
select select "[DATE]"
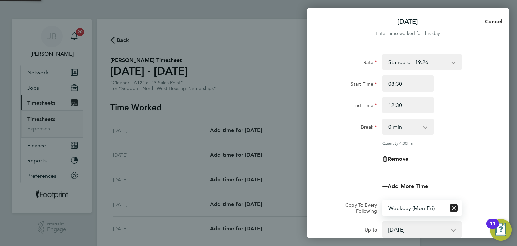
click at [351, 161] on div "Remove" at bounding box center [408, 159] width 170 height 16
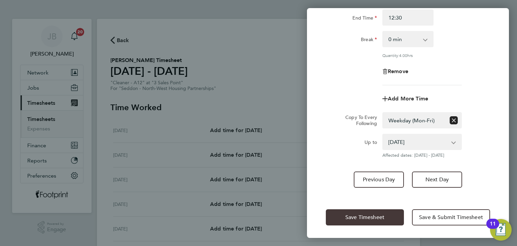
click at [357, 217] on span "Save Timesheet" at bounding box center [364, 217] width 39 height 7
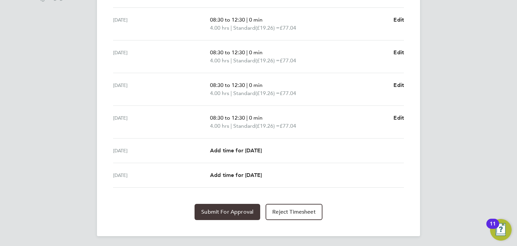
click at [237, 206] on button "Submit For Approval" at bounding box center [227, 212] width 66 height 16
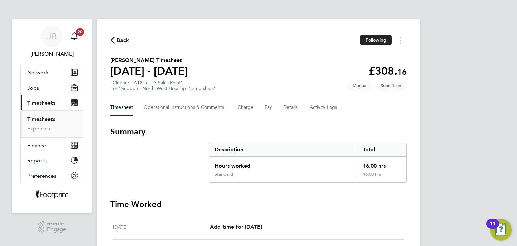
click at [41, 117] on link "Timesheets" at bounding box center [41, 119] width 28 height 6
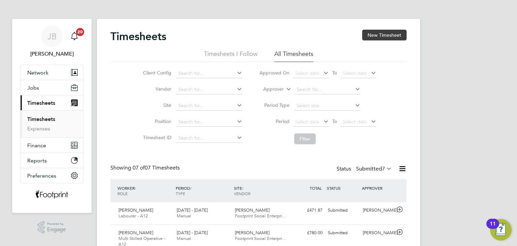
click at [391, 37] on button "New Timesheet" at bounding box center [384, 35] width 44 height 11
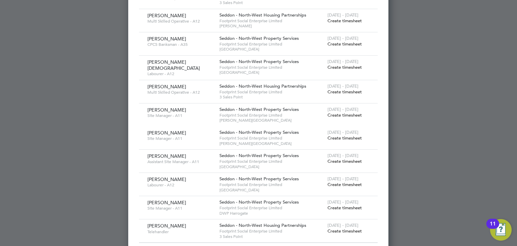
click at [343, 181] on span "Create timesheet" at bounding box center [344, 184] width 34 height 6
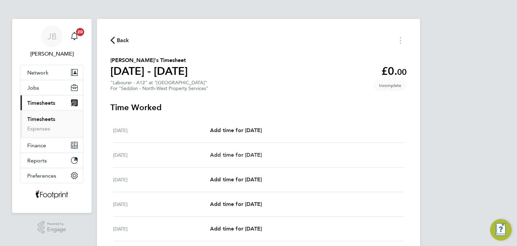
click at [262, 151] on span "Add time for [DATE]" at bounding box center [236, 154] width 52 height 6
select select "30"
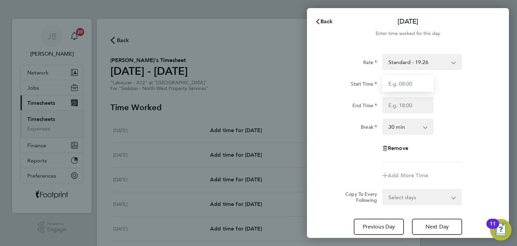
click at [397, 81] on input "Start Time" at bounding box center [407, 83] width 51 height 16
type input "07:30"
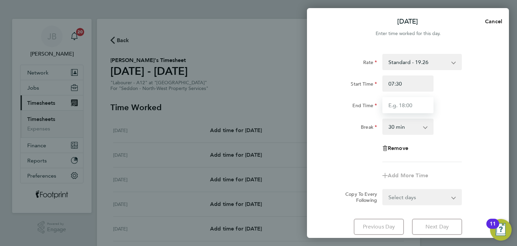
click at [402, 107] on input "End Time" at bounding box center [407, 105] width 51 height 16
type input "16:00"
click at [419, 200] on select "Select days Day Weekday (Mon-Fri) Weekend (Sat-Sun) [DATE] [DATE] [DATE] [DATE]…" at bounding box center [418, 196] width 71 height 15
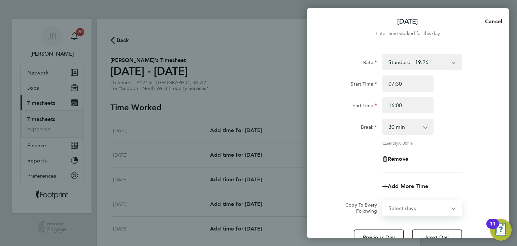
select select "WEEKDAY"
click at [383, 200] on select "Select days Day Weekday (Mon-Fri) Weekend (Sat-Sun) [DATE] [DATE] [DATE] [DATE]…" at bounding box center [418, 207] width 71 height 15
select select "[DATE]"
click at [363, 154] on div "Remove" at bounding box center [408, 159] width 170 height 16
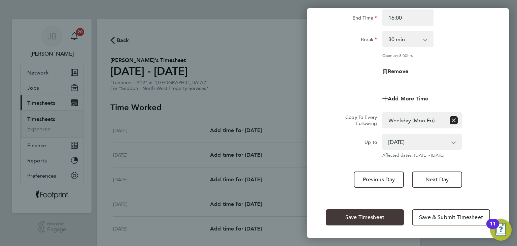
click at [364, 221] on button "Save Timesheet" at bounding box center [365, 217] width 78 height 16
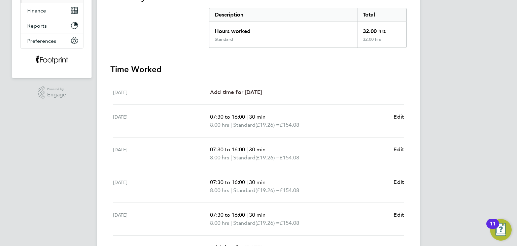
click at [259, 94] on span "Add time for [DATE]" at bounding box center [236, 92] width 52 height 6
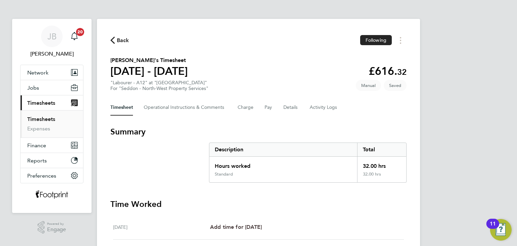
select select "30"
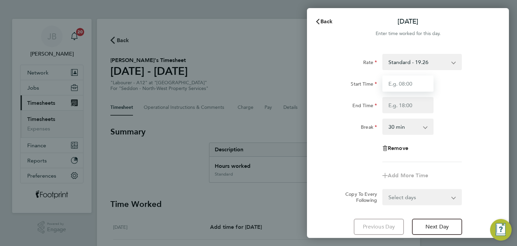
click at [419, 83] on input "Start Time" at bounding box center [407, 83] width 51 height 16
type input "10:00"
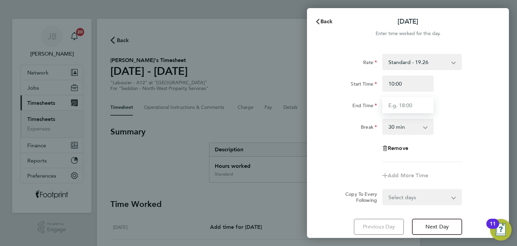
click at [396, 100] on input "End Time" at bounding box center [407, 105] width 51 height 16
type input "15:00"
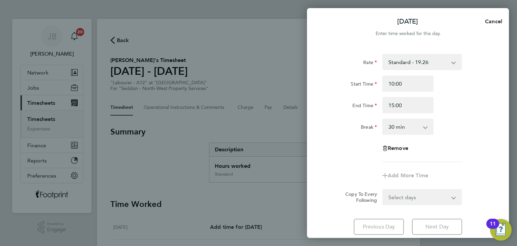
click at [397, 127] on select "0 min 15 min 30 min 45 min 60 min 75 min 90 min" at bounding box center [404, 126] width 42 height 15
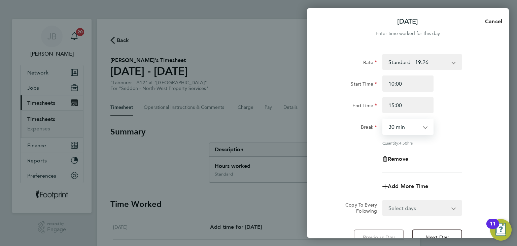
select select "0"
click at [383, 119] on select "0 min 15 min 30 min 45 min 60 min 75 min 90 min" at bounding box center [404, 126] width 42 height 15
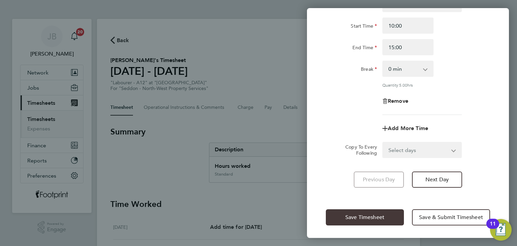
click at [381, 216] on span "Save Timesheet" at bounding box center [364, 217] width 39 height 7
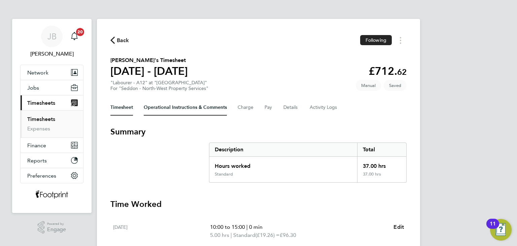
click at [176, 108] on Comments-tab "Operational Instructions & Comments" at bounding box center [185, 107] width 83 height 16
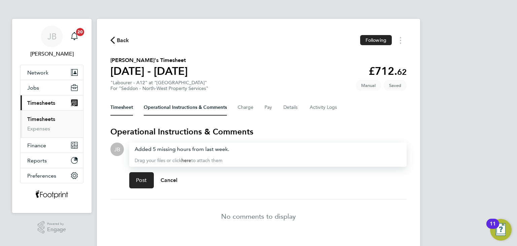
click at [115, 112] on button "Timesheet" at bounding box center [121, 107] width 23 height 16
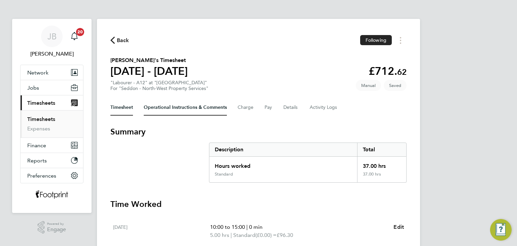
drag, startPoint x: 185, startPoint y: 109, endPoint x: 181, endPoint y: 114, distance: 7.2
click at [185, 108] on Comments-tab "Operational Instructions & Comments" at bounding box center [185, 107] width 83 height 16
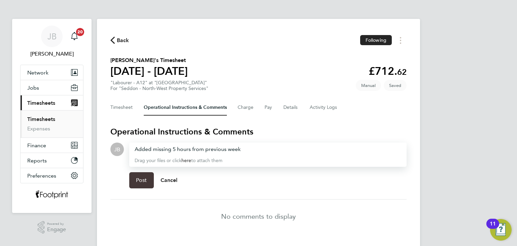
click at [142, 182] on span "Post" at bounding box center [141, 180] width 11 height 7
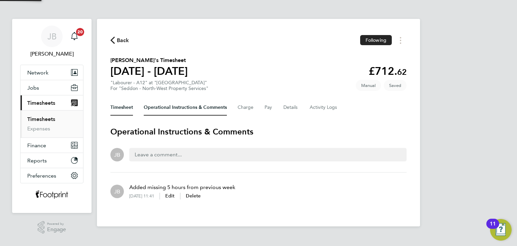
click at [122, 108] on button "Timesheet" at bounding box center [121, 107] width 23 height 16
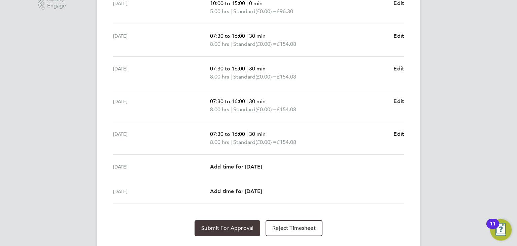
scroll to position [240, 0]
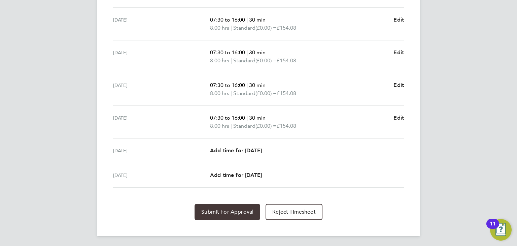
click at [221, 208] on span "Submit For Approval" at bounding box center [227, 211] width 52 height 7
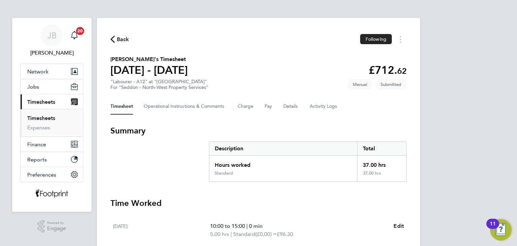
scroll to position [0, 0]
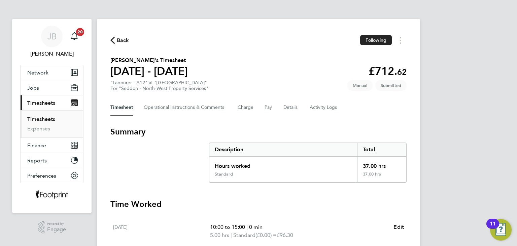
click at [48, 114] on ul "Timesheets Expenses" at bounding box center [52, 123] width 63 height 27
click at [119, 42] on span "Back" at bounding box center [123, 40] width 12 height 8
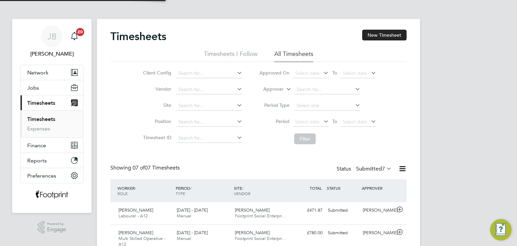
scroll to position [17, 59]
click at [383, 31] on button "New Timesheet" at bounding box center [384, 35] width 44 height 11
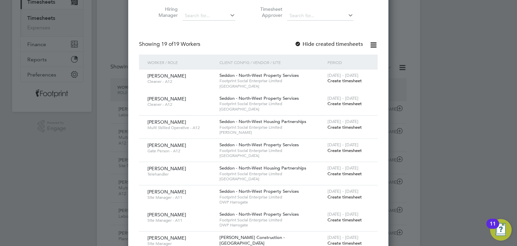
click at [347, 149] on span "Create timesheet" at bounding box center [344, 150] width 34 height 6
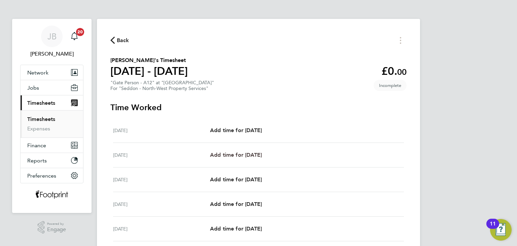
click at [228, 155] on span "Add time for [DATE]" at bounding box center [236, 154] width 52 height 6
select select "30"
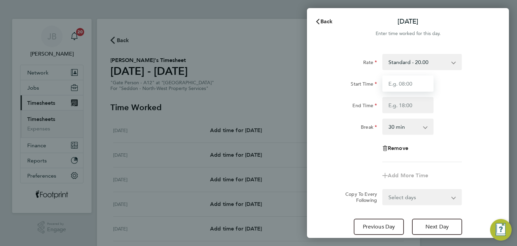
click at [420, 80] on input "Start Time" at bounding box center [407, 83] width 51 height 16
type input "06:30"
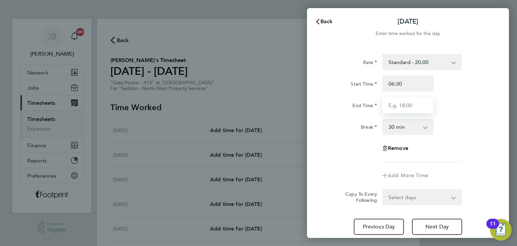
click at [408, 105] on input "End Time" at bounding box center [407, 105] width 51 height 16
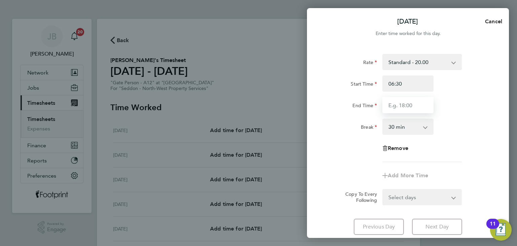
type input "16:00"
click at [423, 196] on form "Rate Standard - 20.00 Start Time 06:30 End Time 16:00 Break 0 min 15 min 30 min…" at bounding box center [408, 129] width 164 height 151
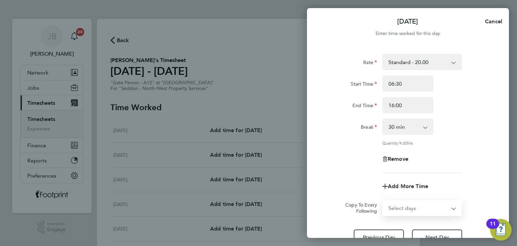
select select "WEEKDAY"
click at [383, 200] on select "Select days Day Weekday (Mon-Fri) Weekend (Sat-Sun) [DATE] [DATE] [DATE] [DATE]…" at bounding box center [418, 207] width 71 height 15
select select "[DATE]"
click at [363, 143] on div "Quantity: 9.00 hrs" at bounding box center [408, 142] width 170 height 5
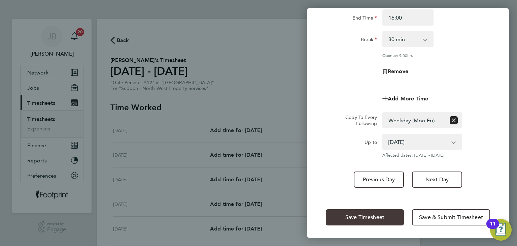
click at [362, 212] on button "Save Timesheet" at bounding box center [365, 217] width 78 height 16
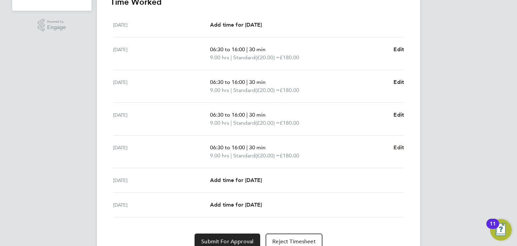
click at [400, 147] on span "Edit" at bounding box center [398, 147] width 10 height 6
select select "30"
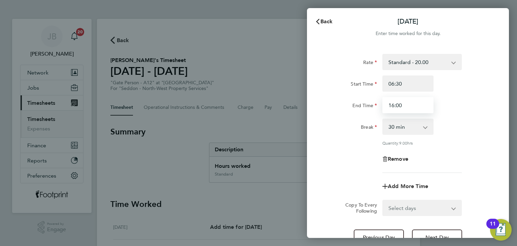
drag, startPoint x: 409, startPoint y: 102, endPoint x: 298, endPoint y: 102, distance: 110.7
click at [298, 102] on div "Back [DATE] Enter time worked for this day. Rate Standard - 20.00 Start Time 06…" at bounding box center [258, 123] width 517 height 246
type input "15:00"
click at [322, 101] on div "Rate Standard - 20.00 Start Time 06:30 End Time 15:00 Break 0 min 15 min 30 min…" at bounding box center [408, 150] width 202 height 208
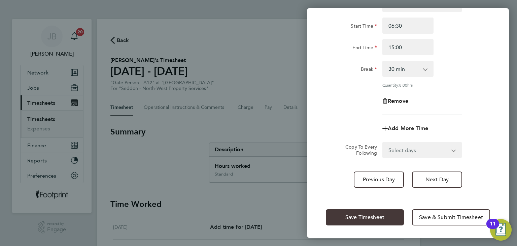
click at [362, 218] on div "Save Timesheet Save & Submit Timesheet" at bounding box center [408, 216] width 202 height 43
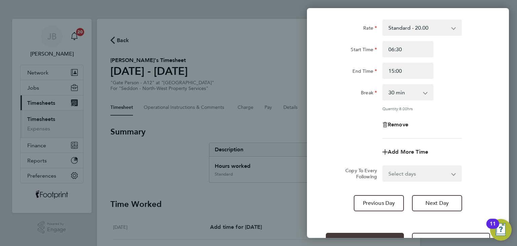
click at [344, 220] on div "Save Timesheet Save & Submit Timesheet" at bounding box center [408, 240] width 202 height 43
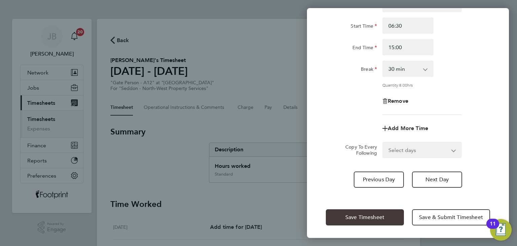
click at [341, 222] on button "Save Timesheet" at bounding box center [365, 217] width 78 height 16
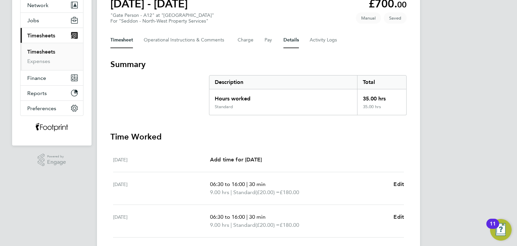
click at [287, 45] on button "Details" at bounding box center [290, 40] width 15 height 16
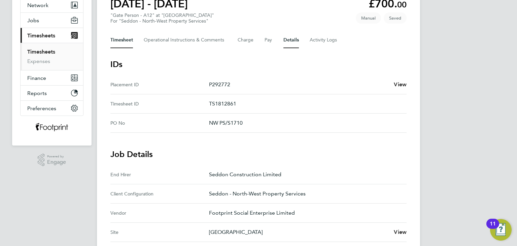
click at [115, 38] on button "Timesheet" at bounding box center [121, 40] width 23 height 16
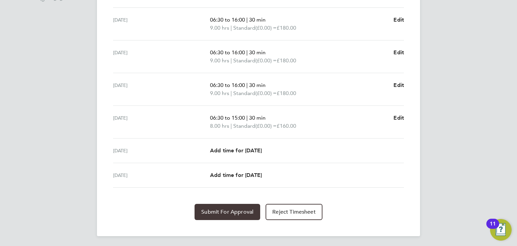
click at [234, 210] on span "Submit For Approval" at bounding box center [227, 211] width 52 height 7
